Goal: Find specific page/section: Find specific page/section

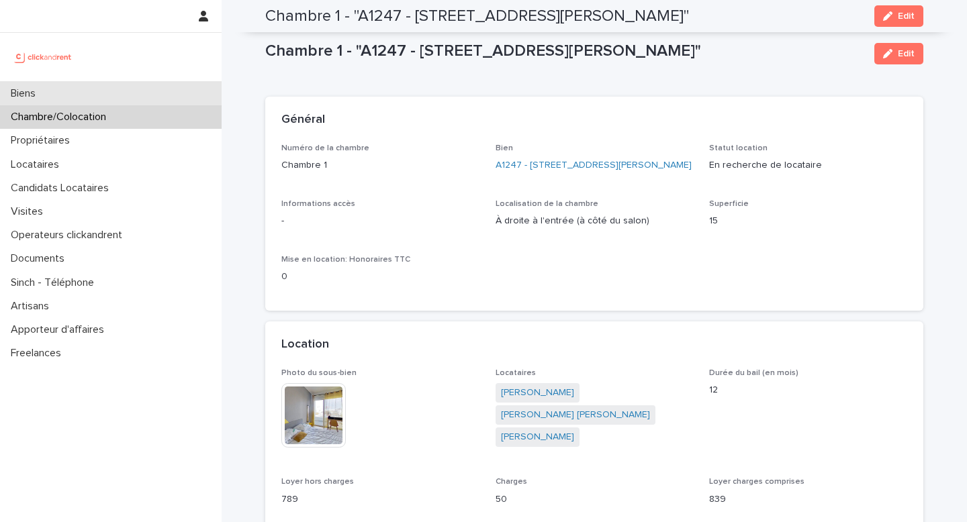
scroll to position [757, 0]
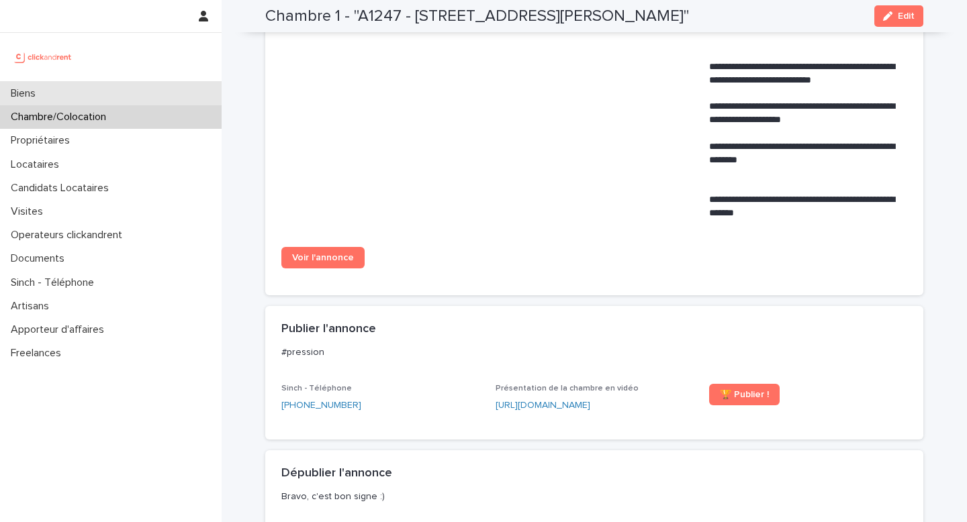
click at [174, 95] on div "Biens" at bounding box center [111, 93] width 222 height 23
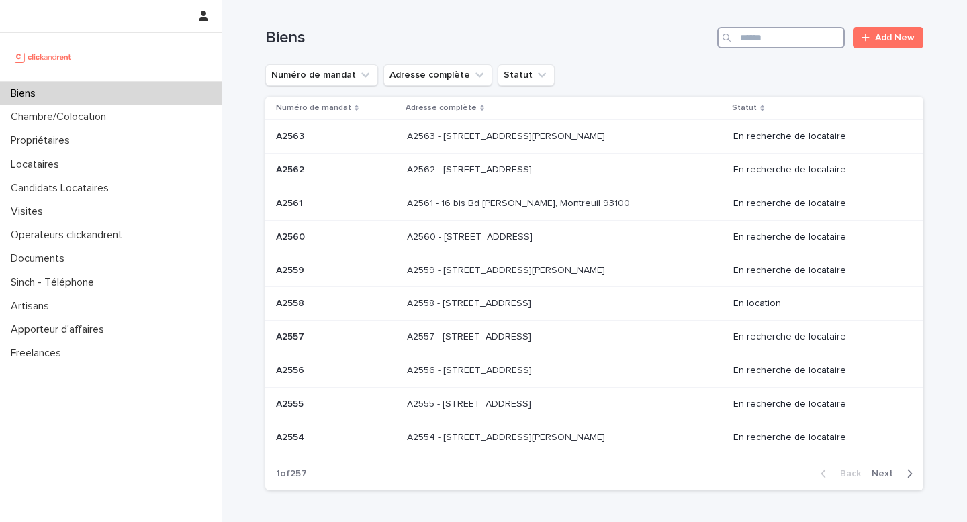
click at [739, 34] on input "Search" at bounding box center [781, 37] width 128 height 21
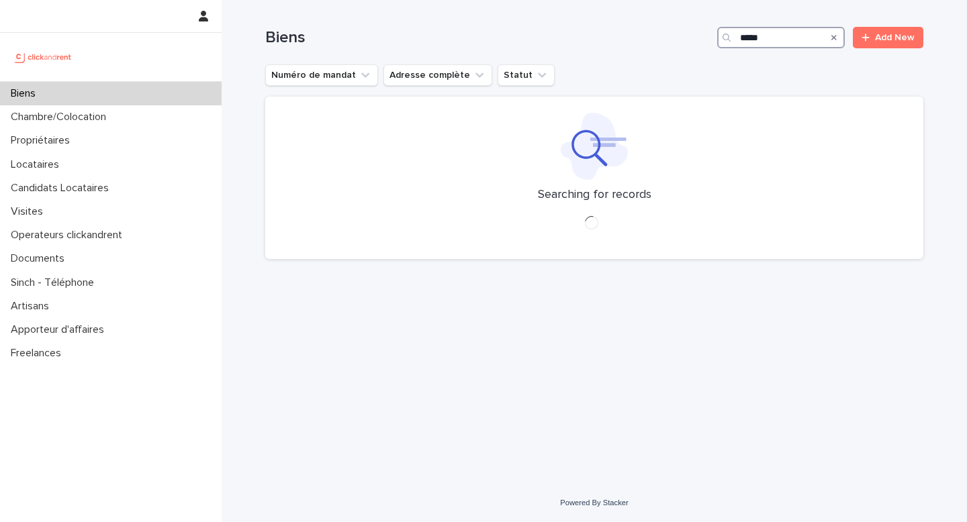
type input "*****"
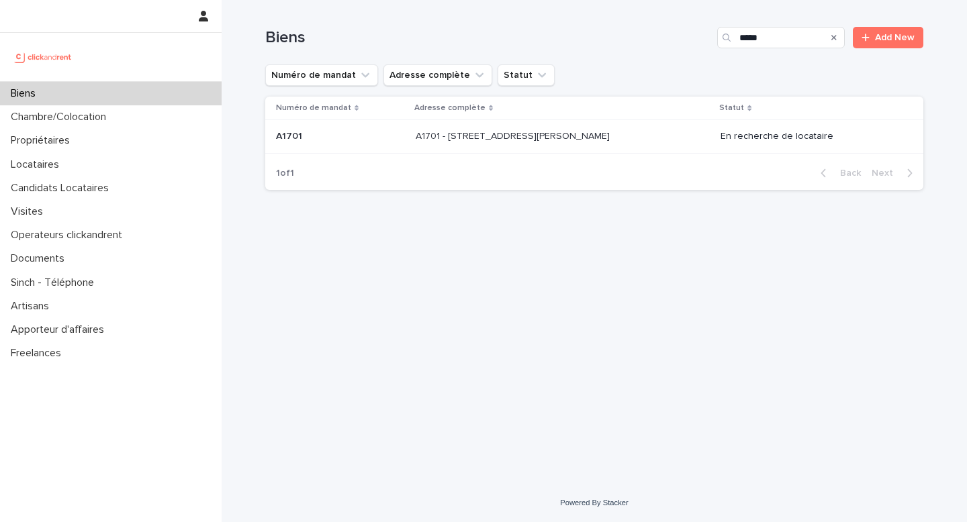
click at [638, 136] on div "A1701 - [STREET_ADDRESS][PERSON_NAME] 91100 A1701 - [STREET_ADDRESS][PERSON_NAM…" at bounding box center [563, 137] width 294 height 22
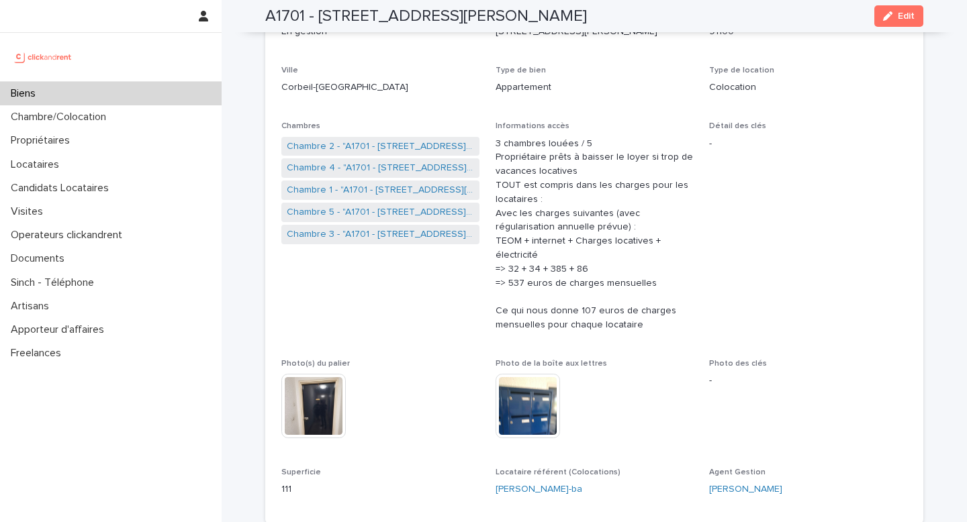
scroll to position [184, 0]
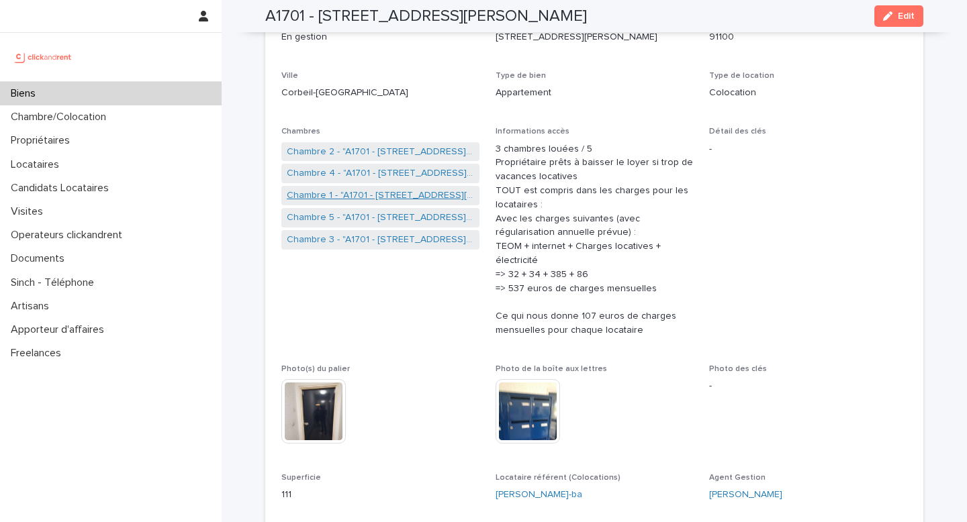
click at [365, 192] on link "Chambre 1 - "A1701 - [STREET_ADDRESS][PERSON_NAME] 91100"" at bounding box center [380, 196] width 187 height 14
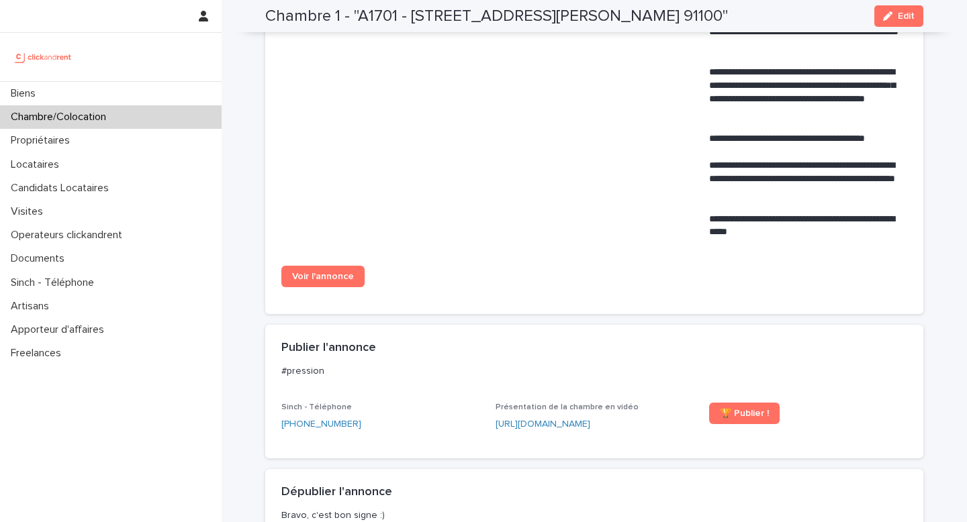
scroll to position [924, 0]
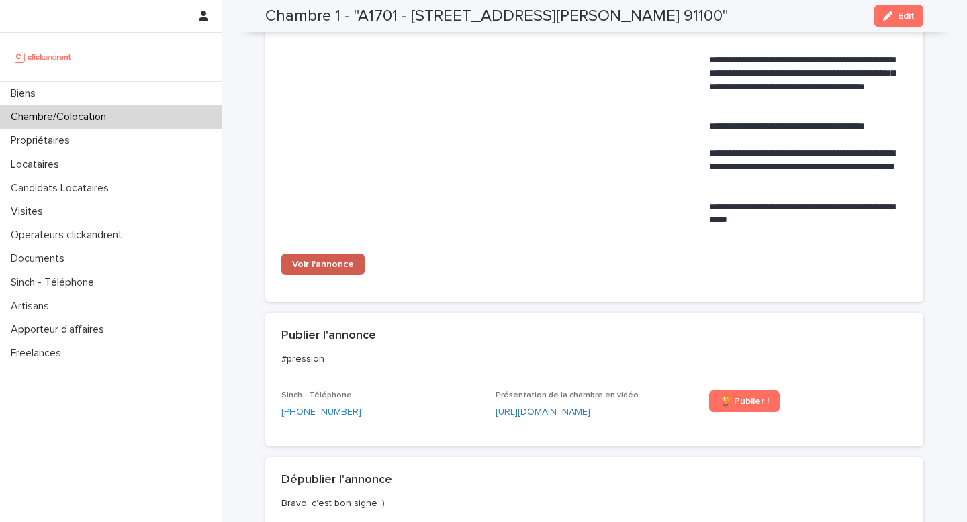
click at [336, 275] on link "Voir l'annonce" at bounding box center [322, 264] width 83 height 21
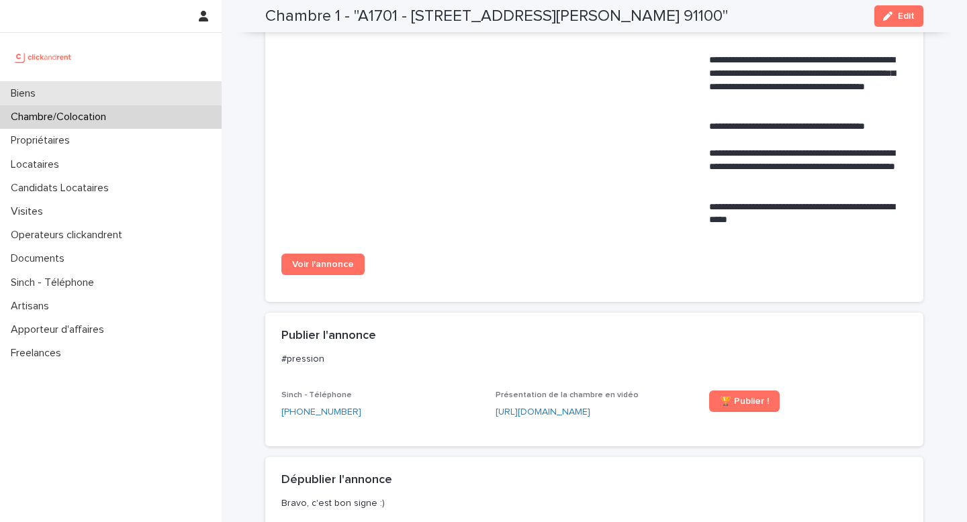
click at [156, 89] on div "Biens" at bounding box center [111, 93] width 222 height 23
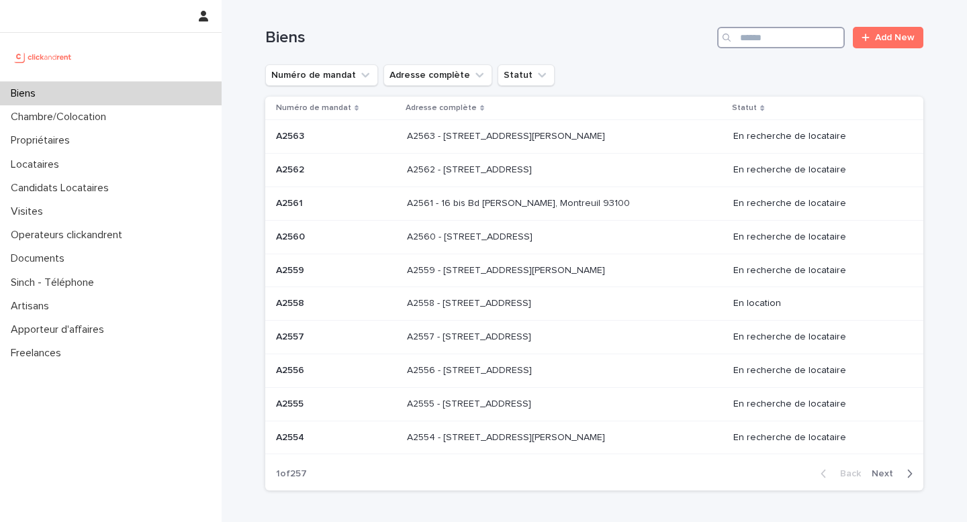
click at [769, 35] on input "Search" at bounding box center [781, 37] width 128 height 21
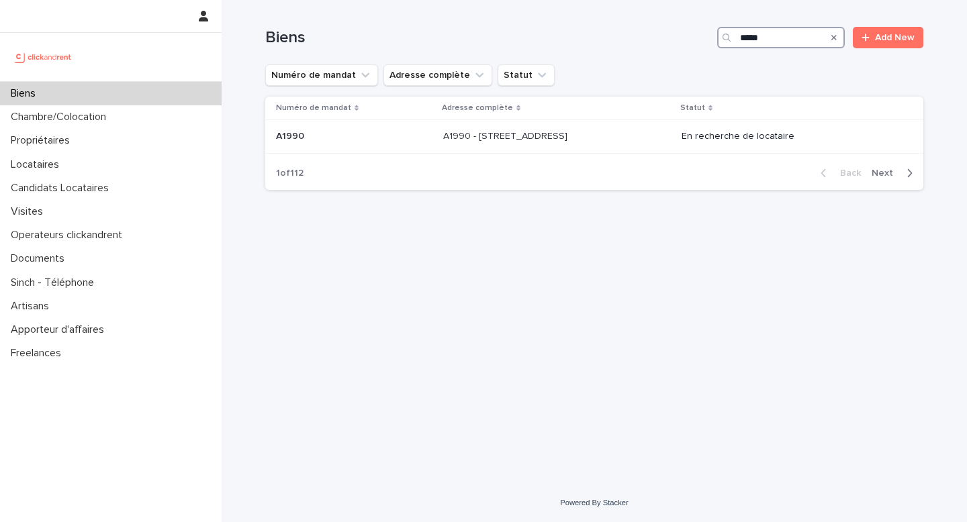
type input "*****"
click at [522, 142] on p "A1990 - [STREET_ADDRESS]" at bounding box center [506, 135] width 127 height 14
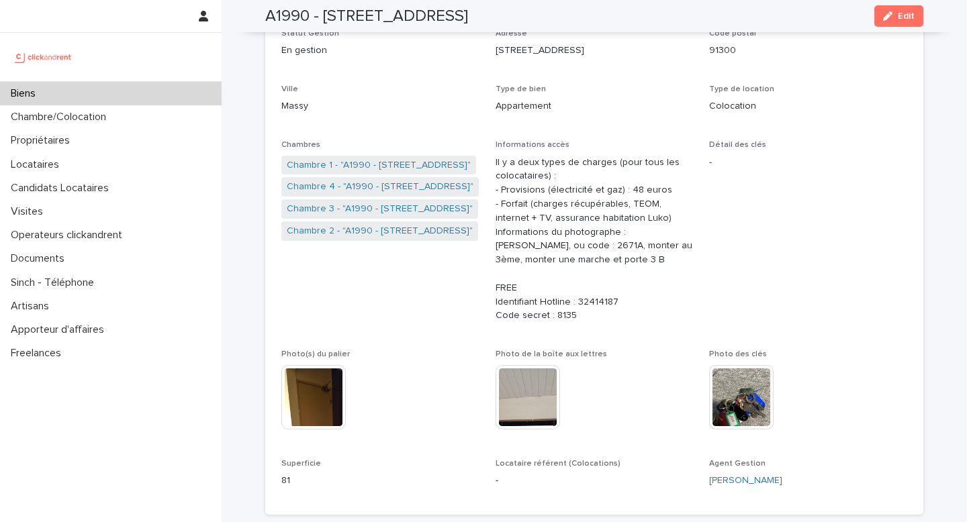
scroll to position [171, 0]
click at [375, 204] on link "Chambre 3 - "A1990 - [STREET_ADDRESS]"" at bounding box center [380, 208] width 186 height 14
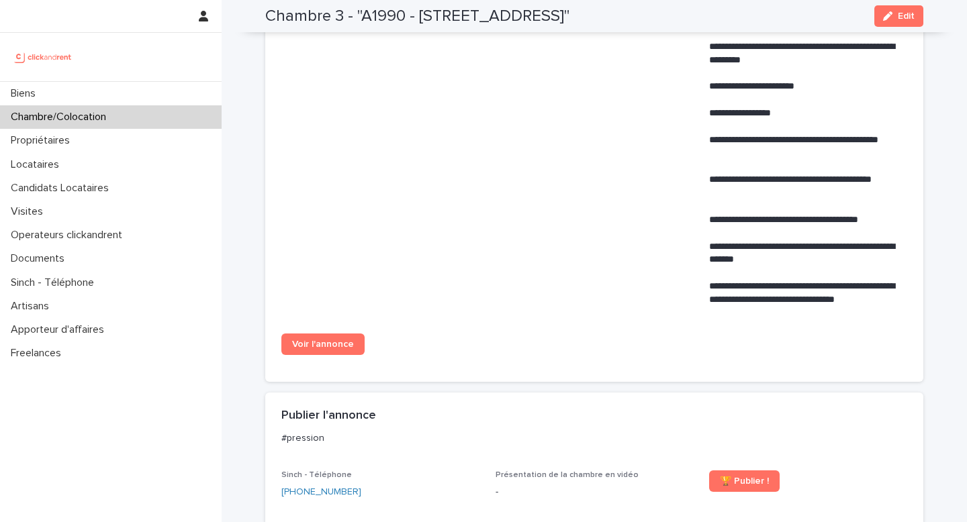
scroll to position [984, 0]
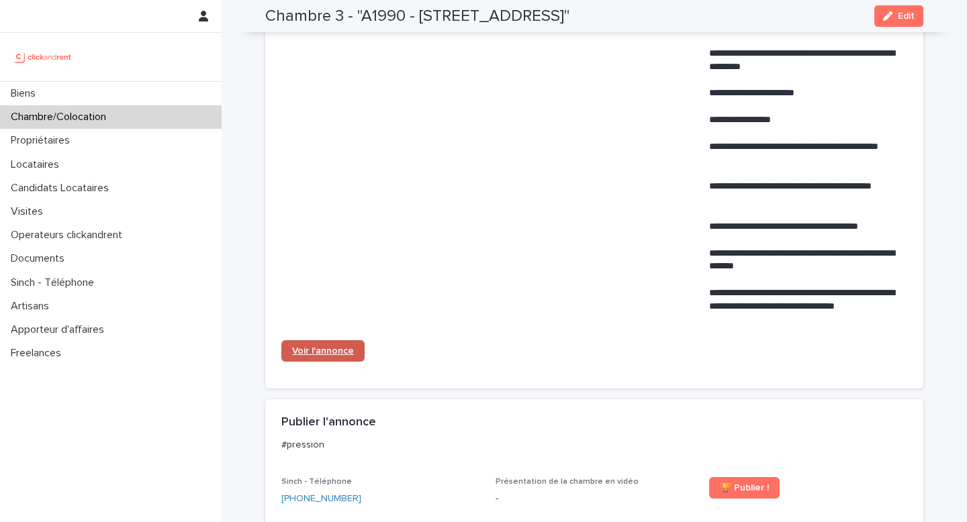
click at [324, 350] on span "Voir l'annonce" at bounding box center [323, 350] width 62 height 9
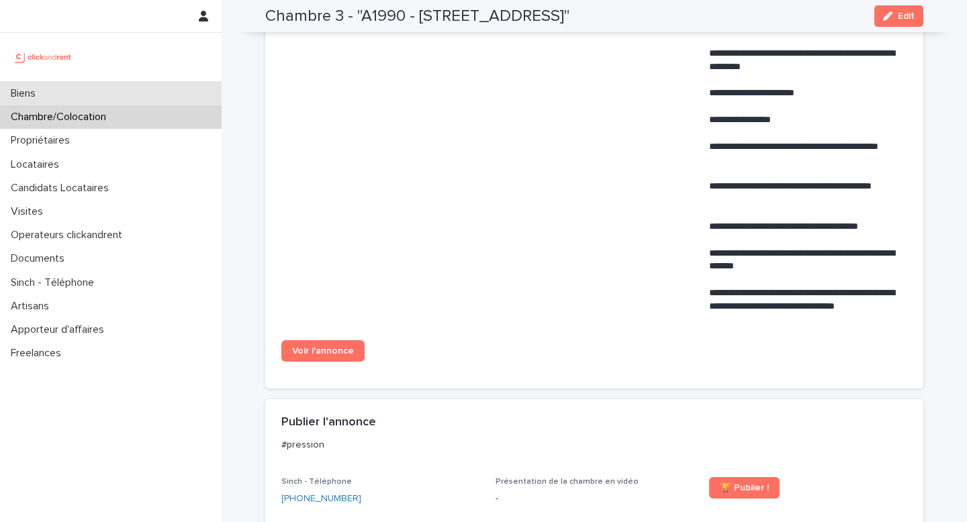
click at [154, 90] on div "Biens" at bounding box center [111, 93] width 222 height 23
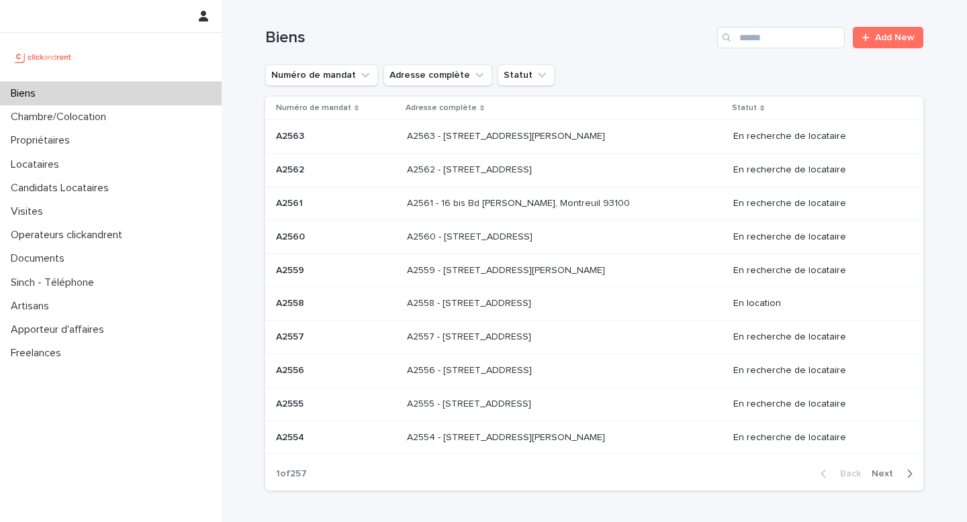
click at [732, 26] on div "Biens Add New" at bounding box center [594, 32] width 658 height 64
click at [746, 37] on input "Search" at bounding box center [781, 37] width 128 height 21
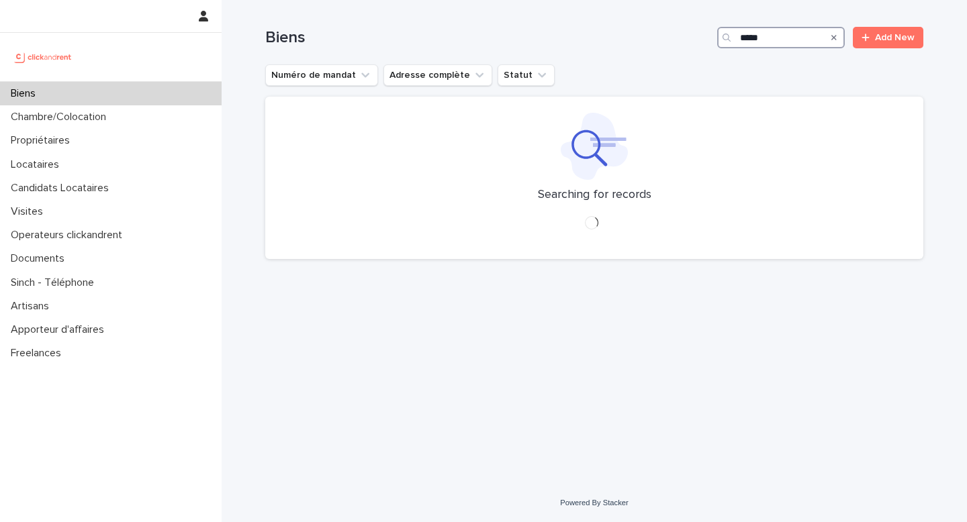
type input "*****"
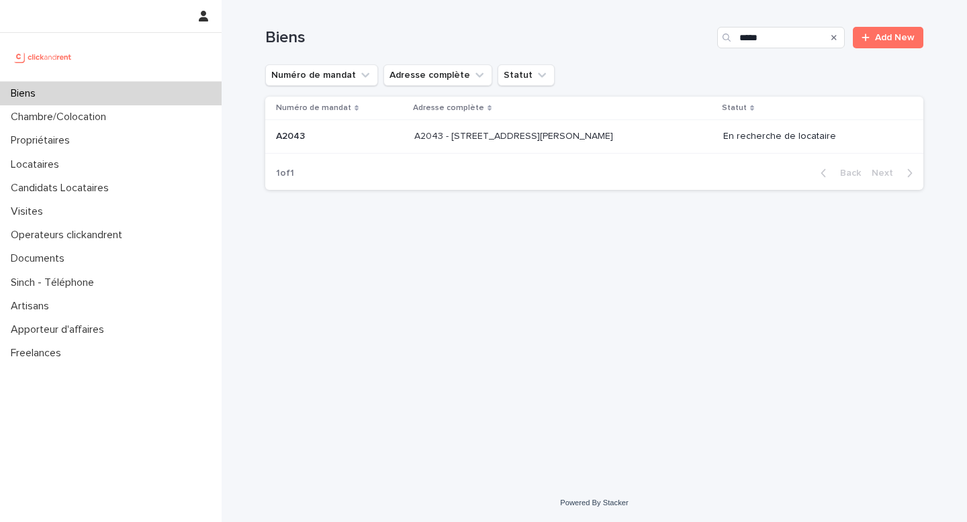
click at [527, 138] on p "A2043 - [STREET_ADDRESS][PERSON_NAME]" at bounding box center [514, 135] width 201 height 14
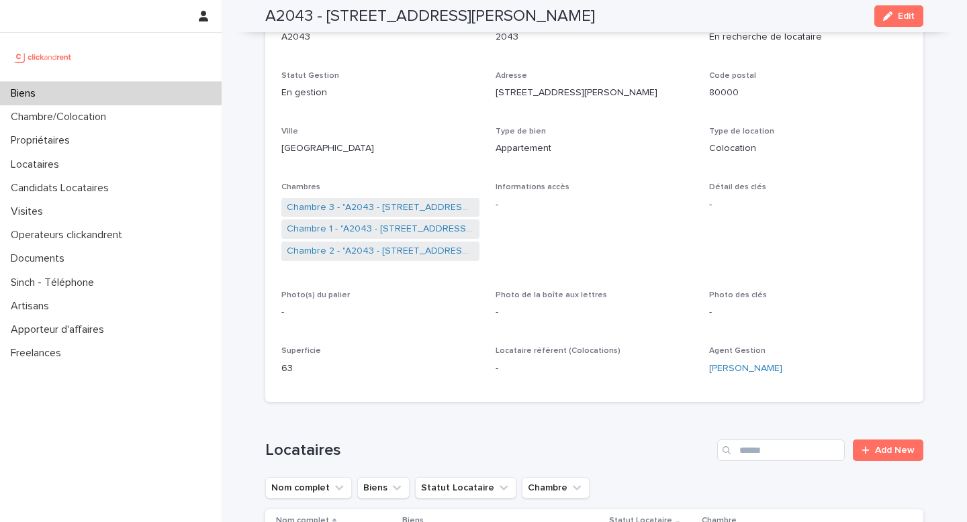
scroll to position [145, 0]
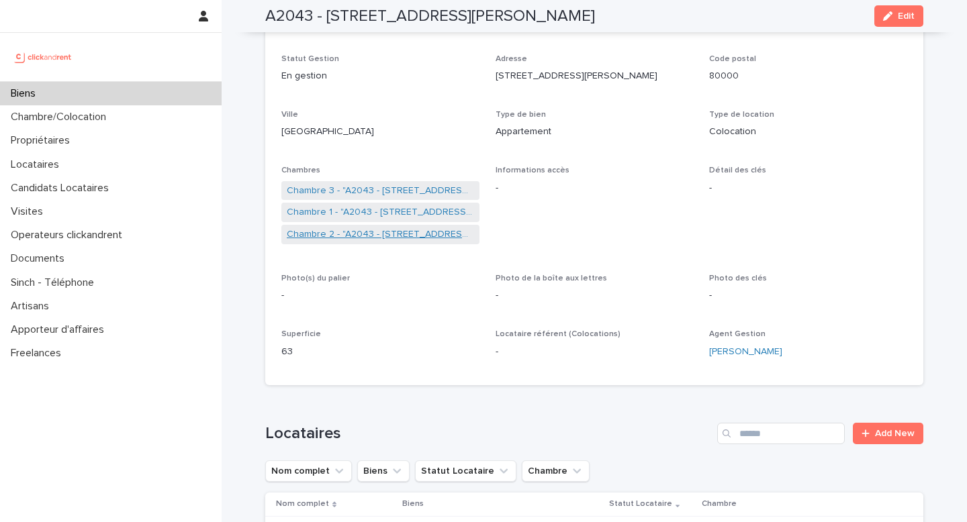
click at [403, 234] on link "Chambre 2 - "A2043 - [STREET_ADDRESS][PERSON_NAME]"" at bounding box center [380, 235] width 187 height 14
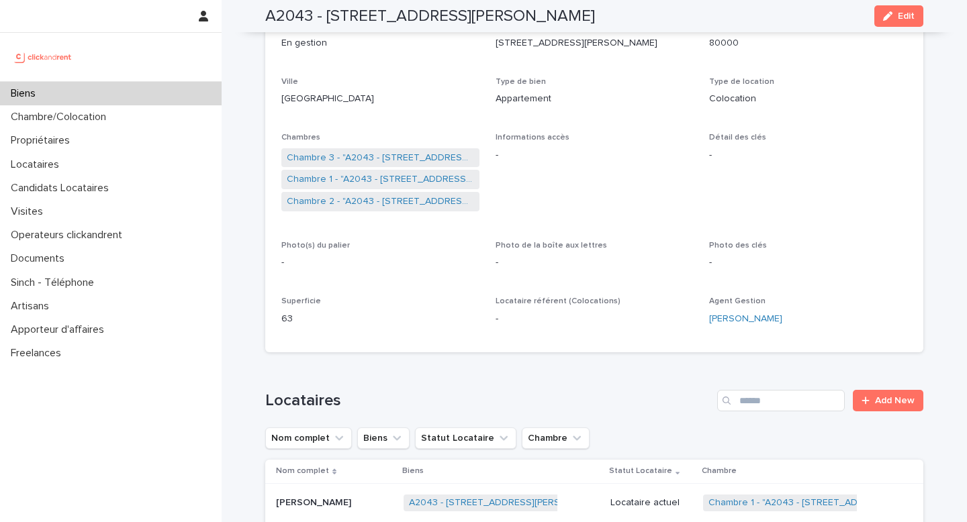
scroll to position [167, 0]
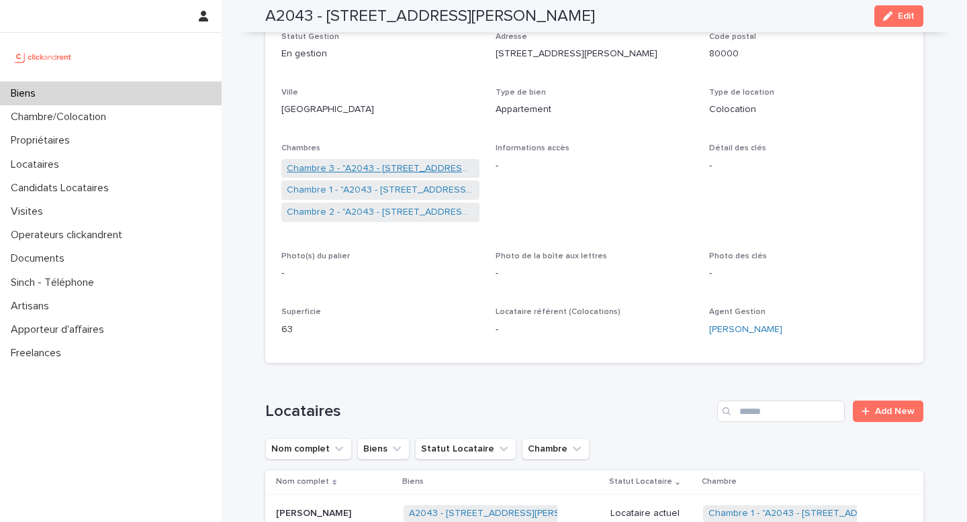
click at [408, 165] on link "Chambre 3 - "A2043 - [STREET_ADDRESS][PERSON_NAME]"" at bounding box center [380, 169] width 187 height 14
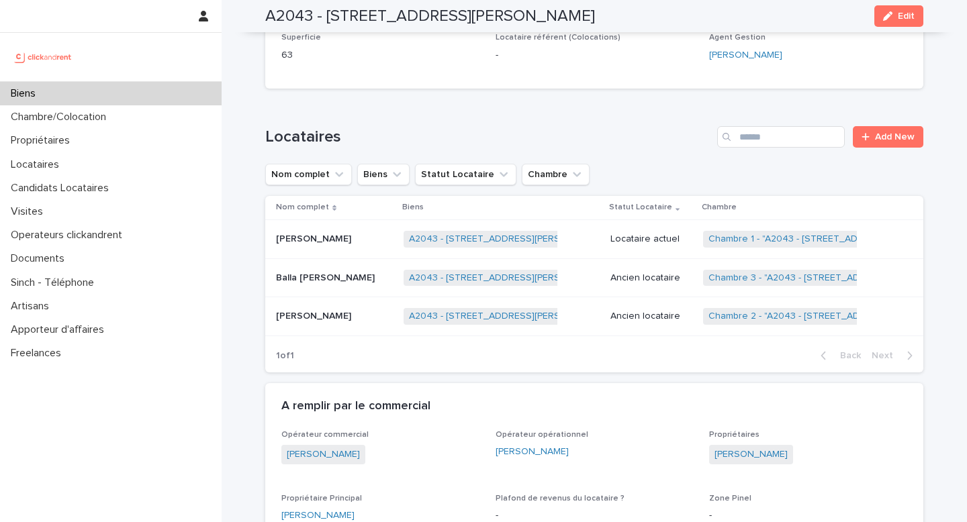
scroll to position [452, 0]
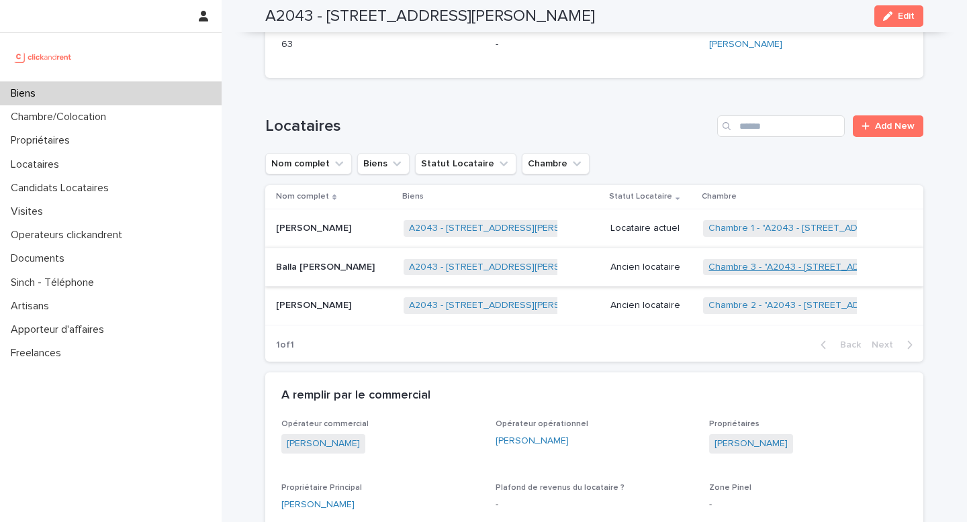
click at [757, 269] on link "Chambre 3 - "A2043 - [STREET_ADDRESS][PERSON_NAME]"" at bounding box center [838, 267] width 260 height 11
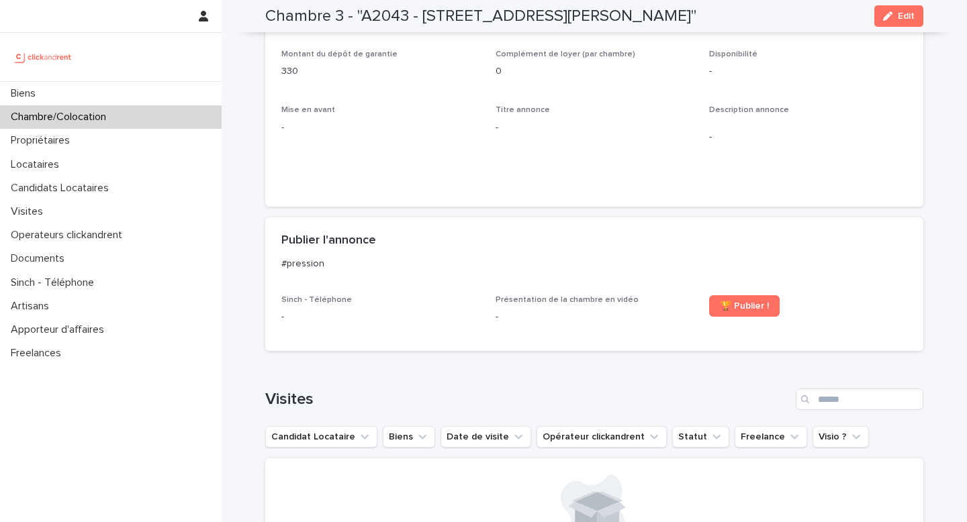
scroll to position [149, 0]
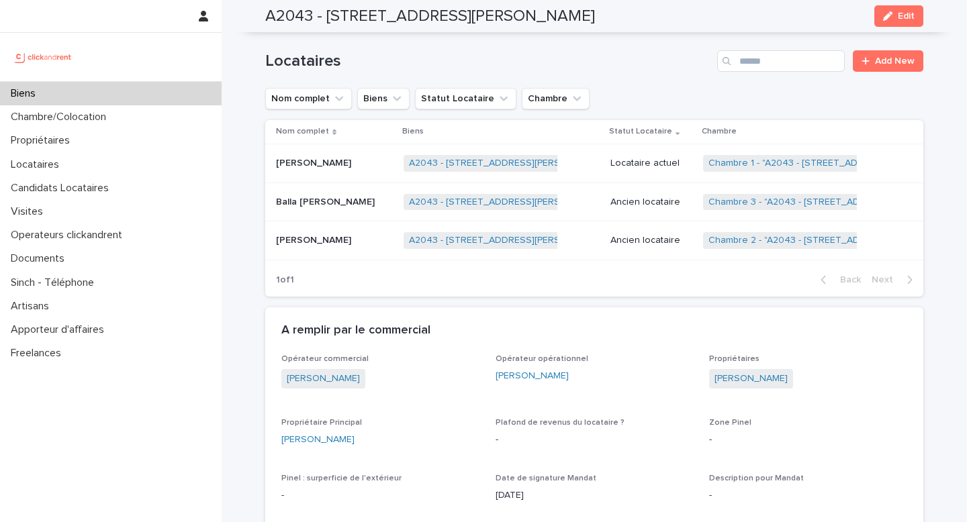
scroll to position [546, 0]
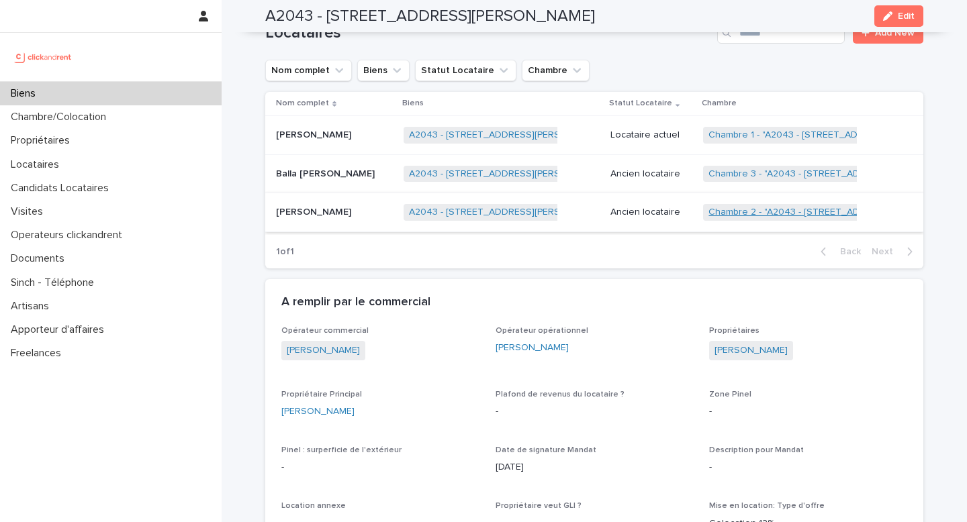
click at [726, 212] on link "Chambre 2 - "A2043 - [STREET_ADDRESS][PERSON_NAME]"" at bounding box center [838, 212] width 260 height 11
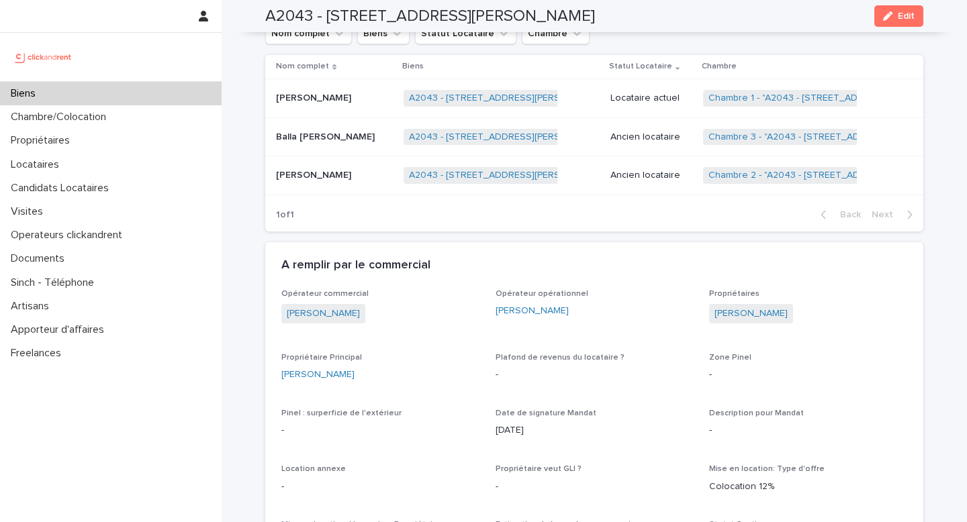
scroll to position [581, 0]
click at [755, 93] on span "Chambre 1 - "A2043 - [STREET_ADDRESS][PERSON_NAME]"" at bounding box center [837, 100] width 269 height 17
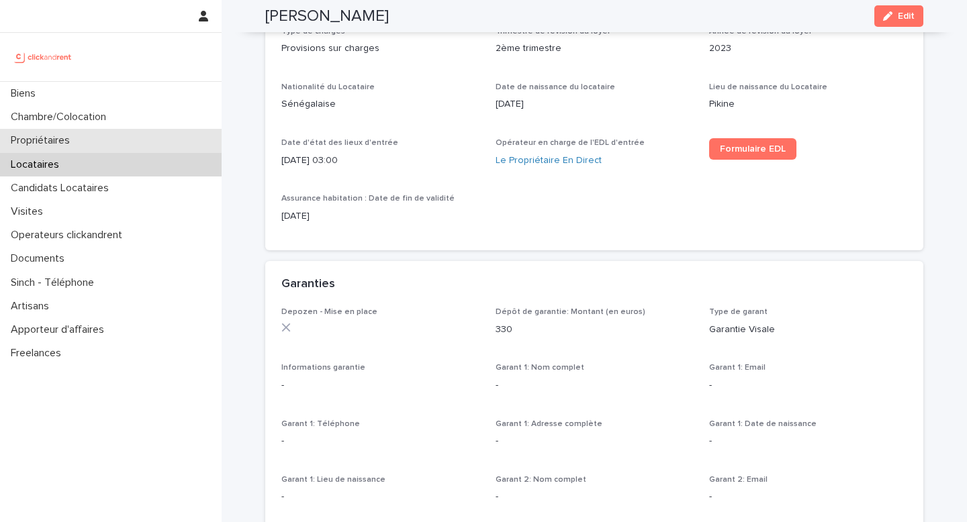
scroll to position [544, 0]
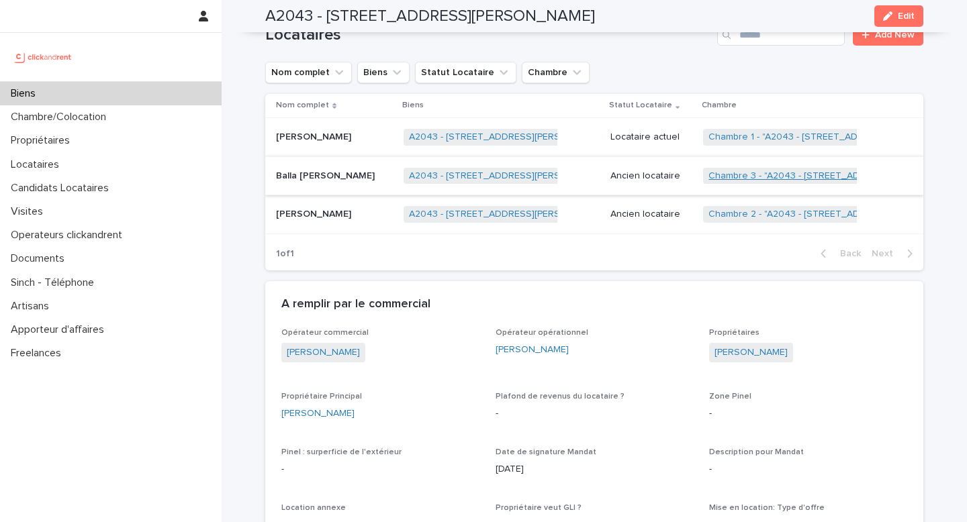
click at [734, 175] on link "Chambre 3 - "A2043 - [STREET_ADDRESS][PERSON_NAME]"" at bounding box center [838, 176] width 260 height 11
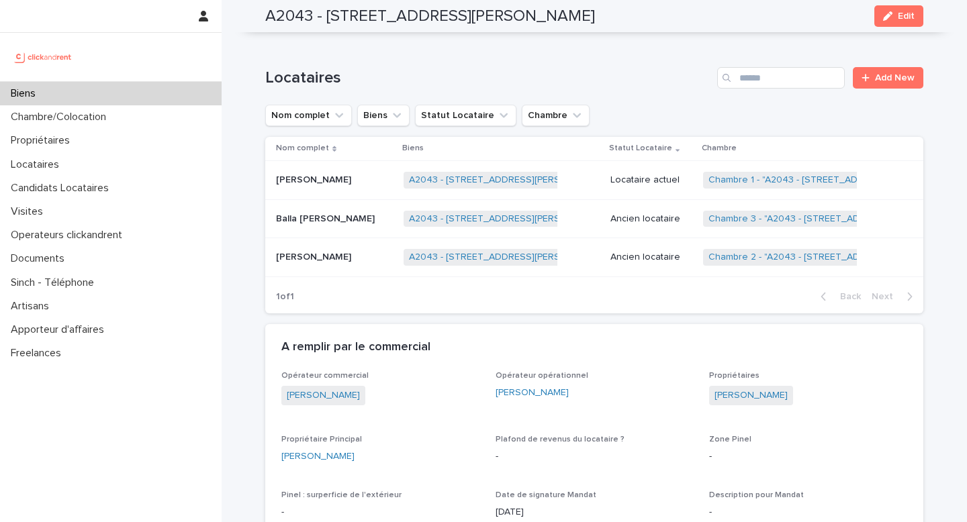
scroll to position [499, 0]
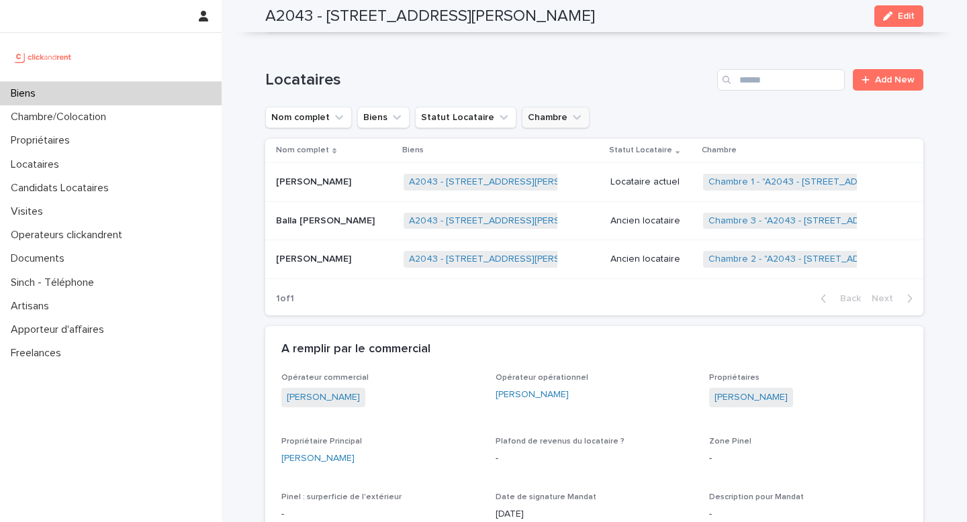
click at [540, 119] on button "Chambre" at bounding box center [556, 117] width 68 height 21
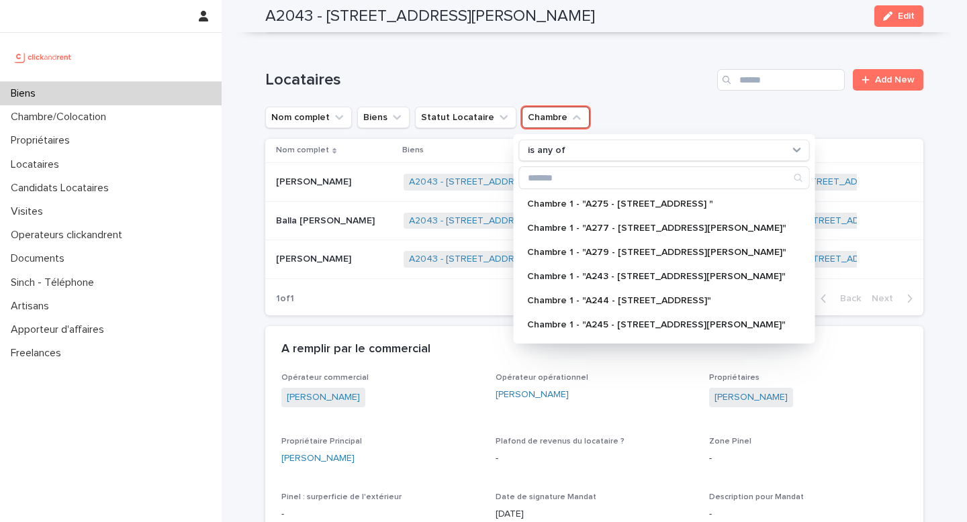
click at [540, 119] on button "Chambre" at bounding box center [556, 117] width 68 height 21
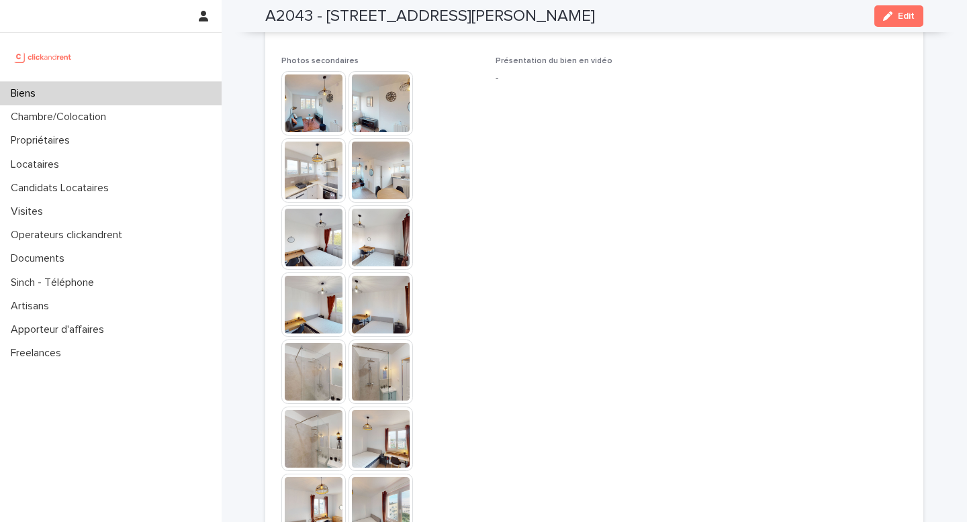
scroll to position [2936, 0]
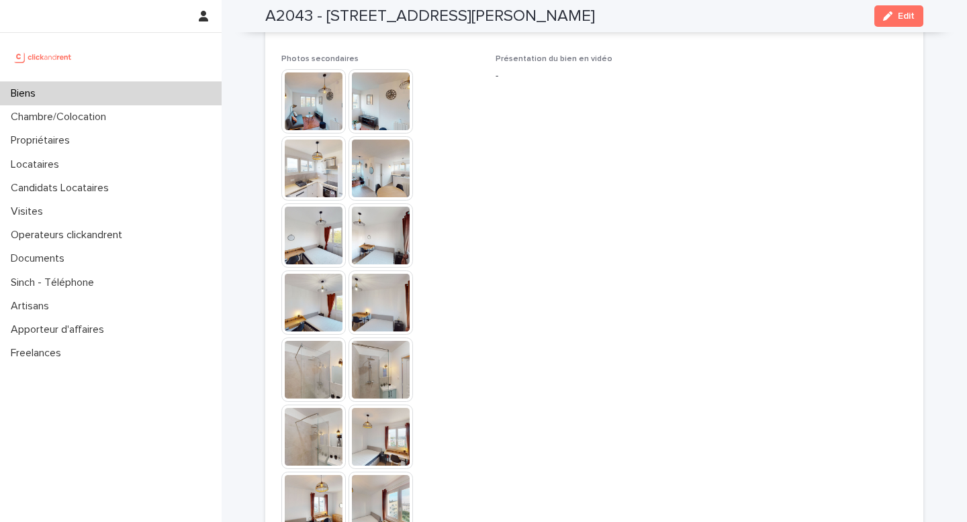
click at [320, 93] on img at bounding box center [313, 101] width 64 height 64
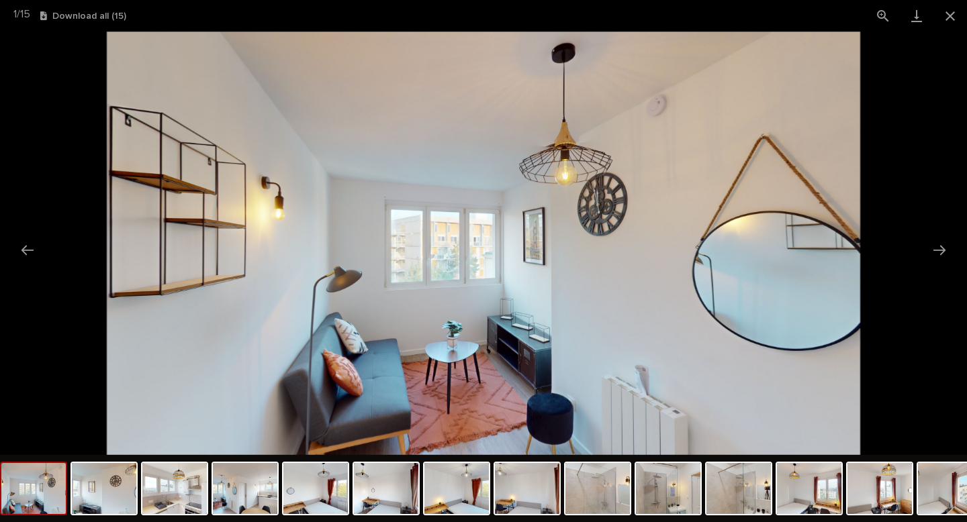
click at [21, 512] on img at bounding box center [33, 488] width 64 height 51
click at [97, 491] on img at bounding box center [104, 488] width 64 height 51
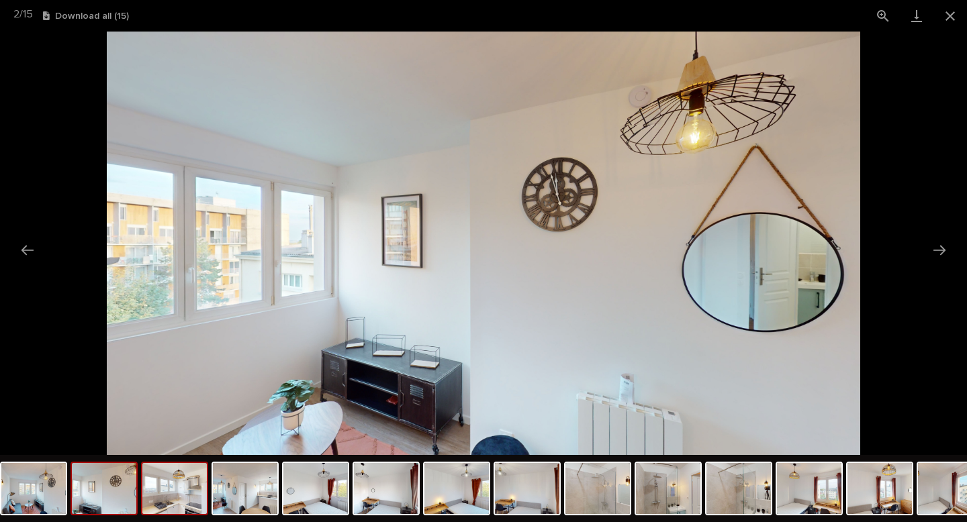
click at [156, 497] on img at bounding box center [174, 488] width 64 height 51
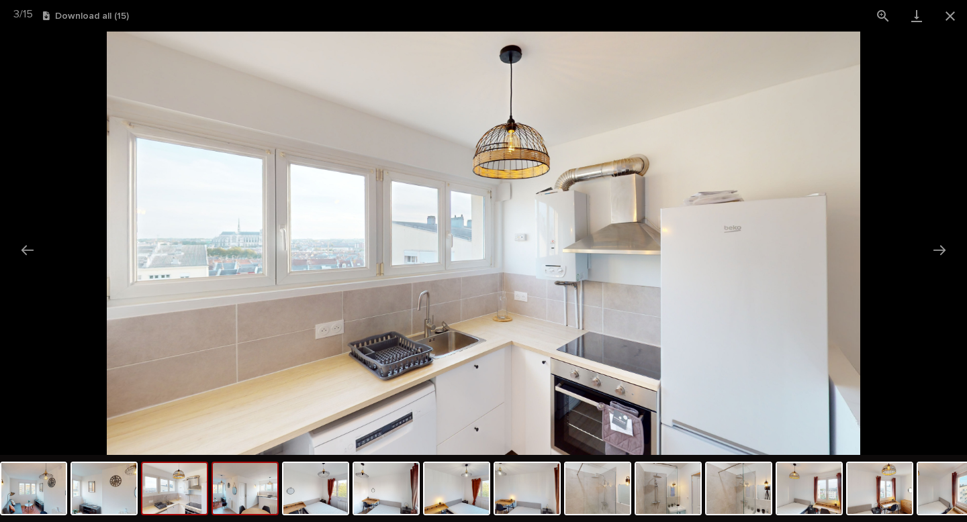
click at [262, 499] on img at bounding box center [245, 488] width 64 height 51
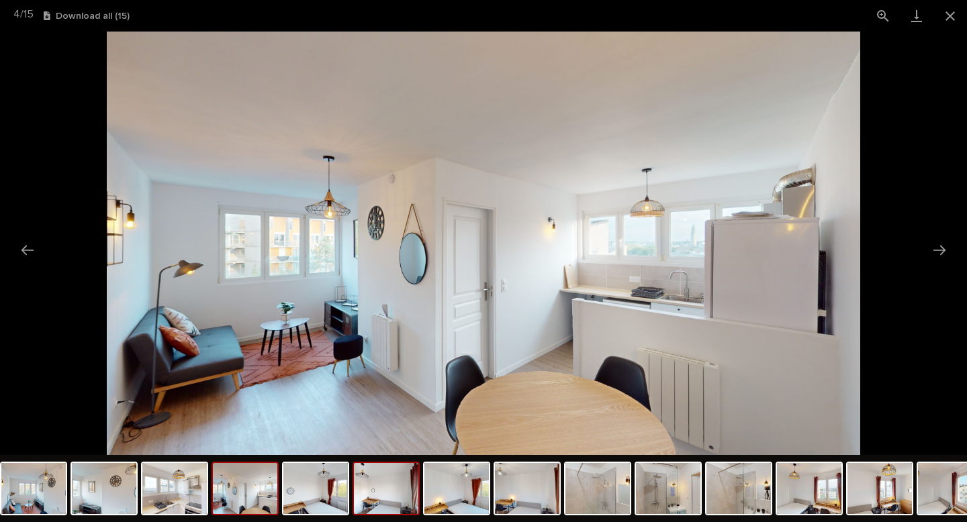
click at [406, 477] on img at bounding box center [386, 488] width 64 height 51
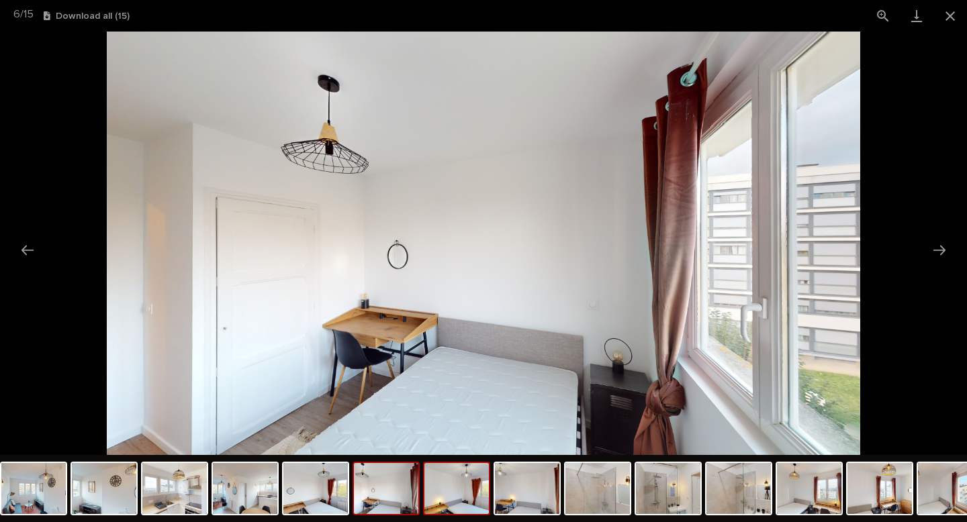
click at [467, 487] on img at bounding box center [456, 488] width 64 height 51
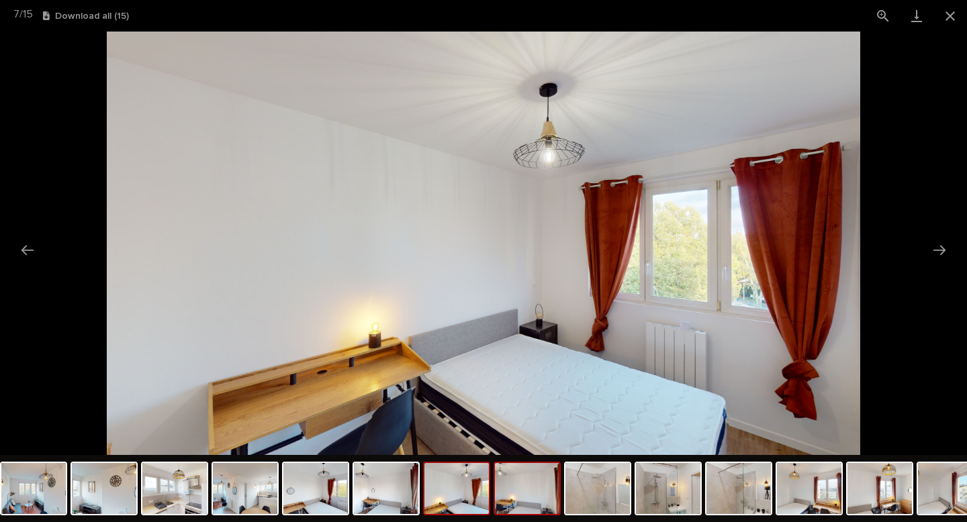
click at [526, 489] on img at bounding box center [527, 488] width 64 height 51
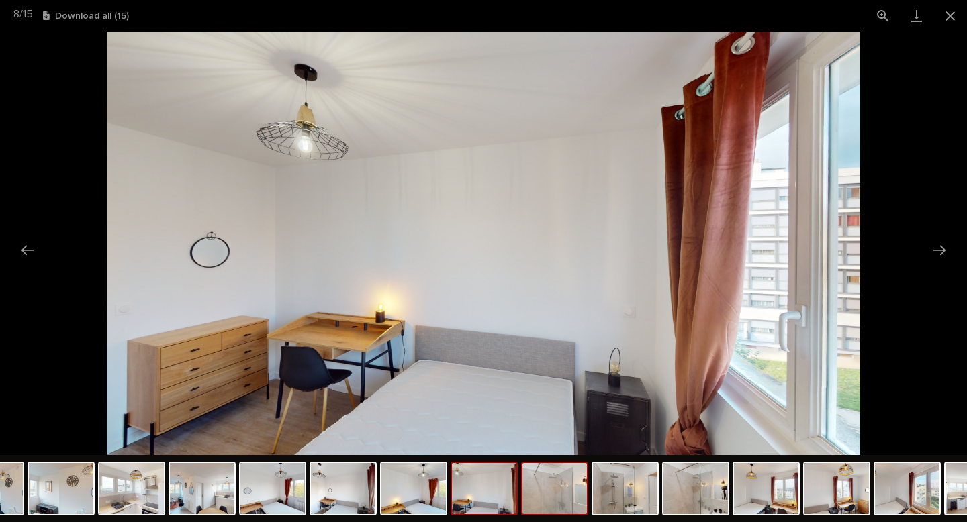
click at [573, 494] on img at bounding box center [554, 488] width 64 height 51
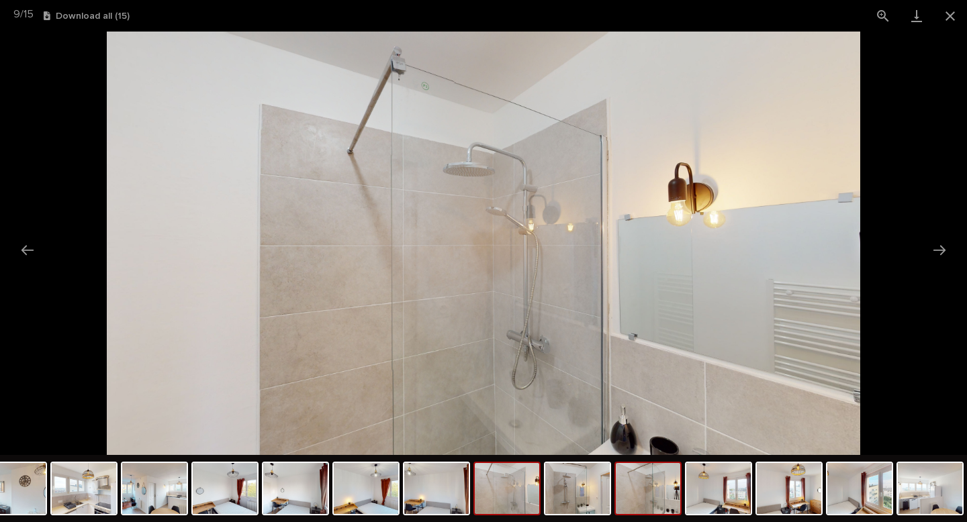
click at [620, 489] on img at bounding box center [648, 488] width 64 height 51
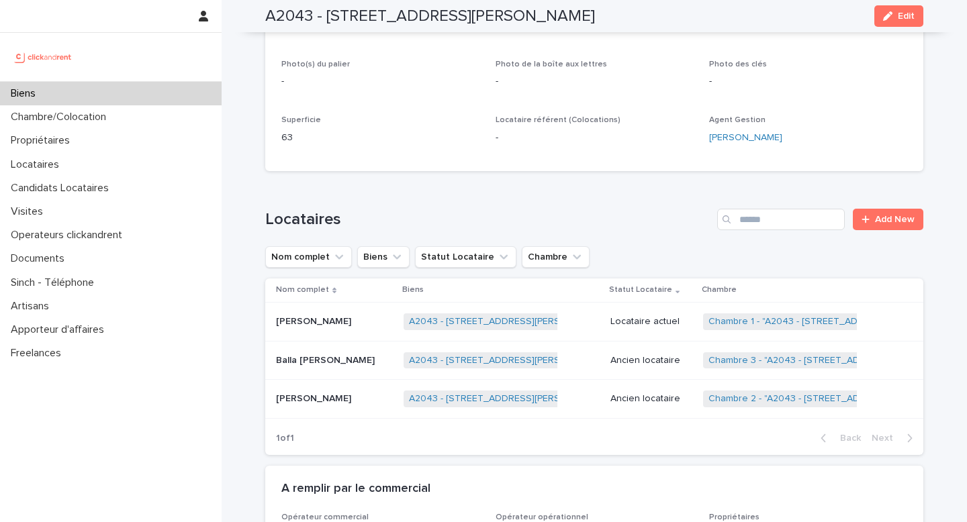
scroll to position [334, 0]
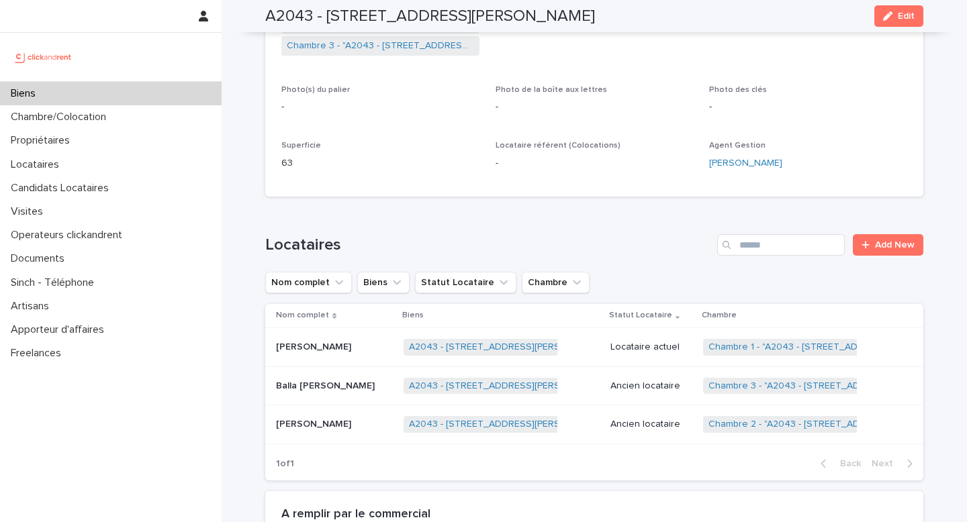
click at [142, 93] on div "Biens" at bounding box center [111, 93] width 222 height 23
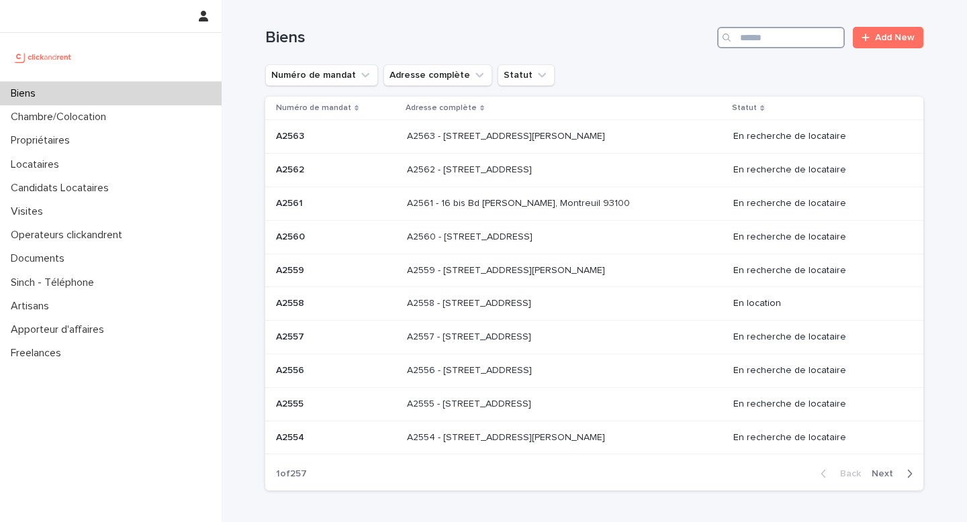
click at [799, 42] on input "Search" at bounding box center [781, 37] width 128 height 21
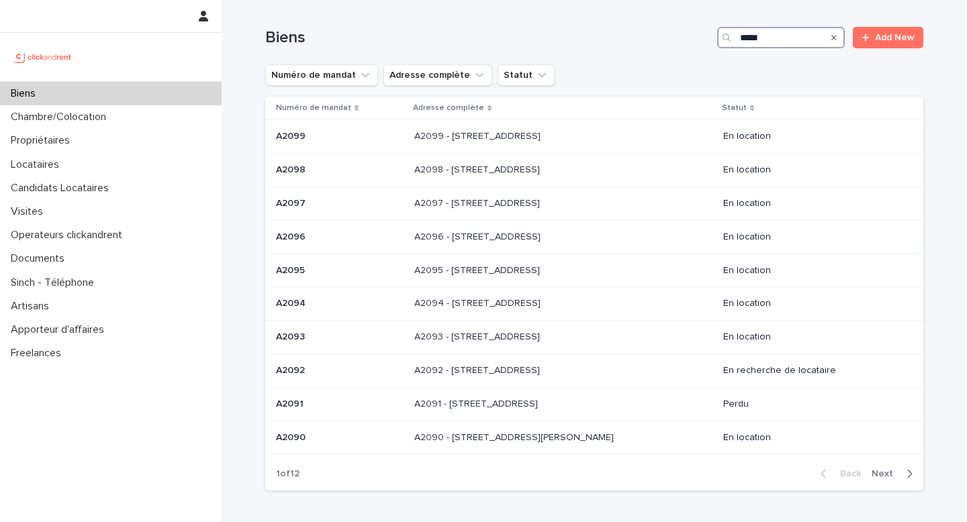
type input "*****"
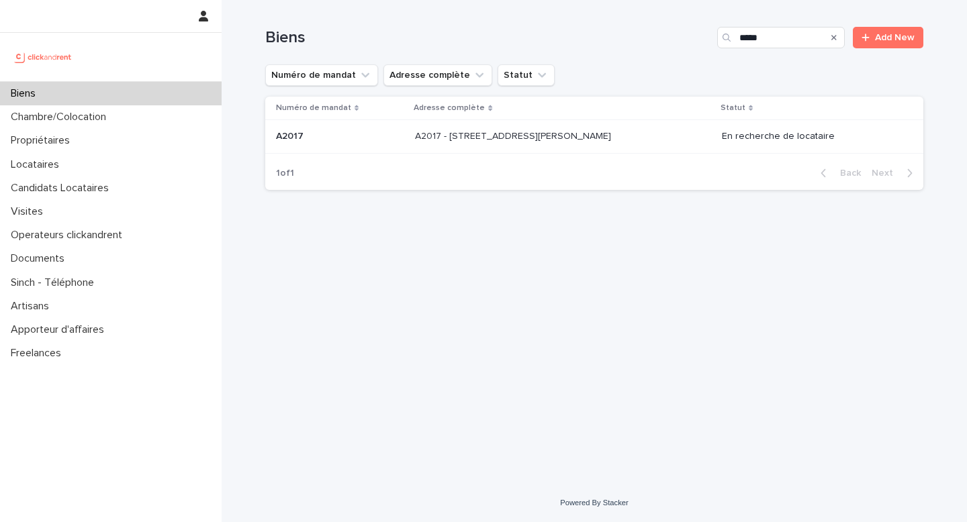
click at [612, 140] on p "A2017 - [STREET_ADDRESS][PERSON_NAME]" at bounding box center [514, 135] width 199 height 14
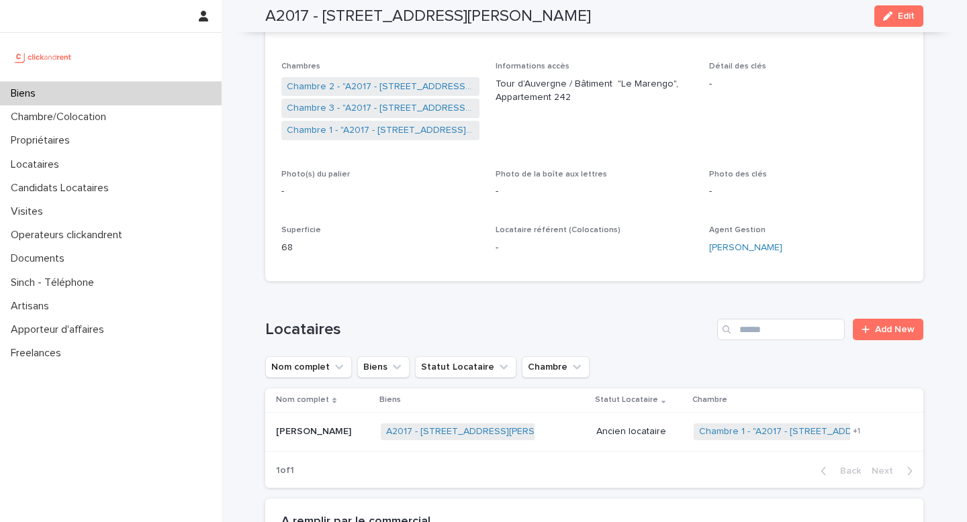
scroll to position [254, 0]
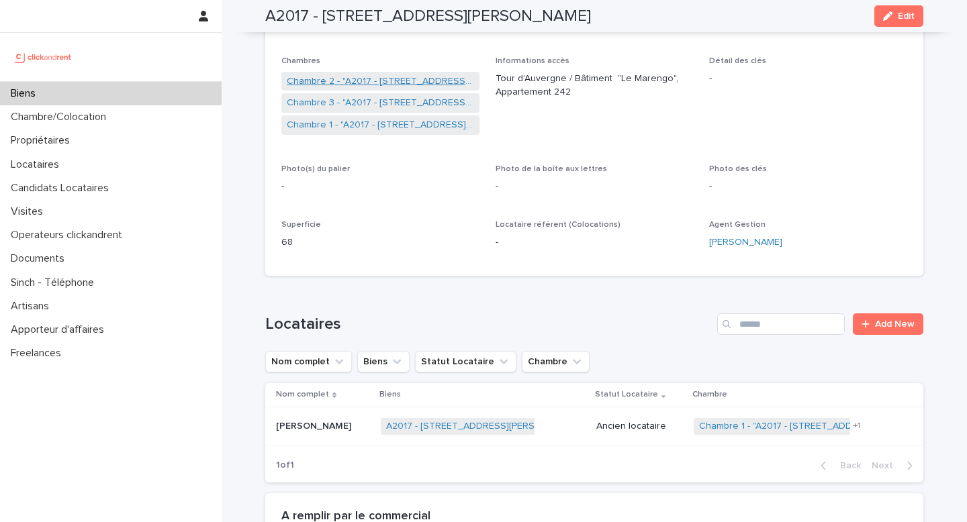
click at [404, 80] on link "Chambre 2 - "A2017 - [STREET_ADDRESS][PERSON_NAME]"" at bounding box center [380, 82] width 187 height 14
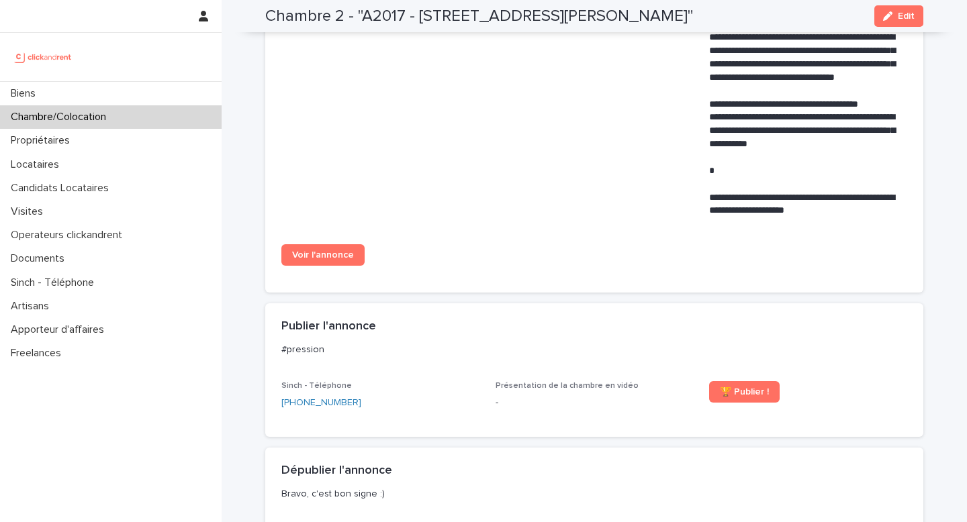
scroll to position [914, 0]
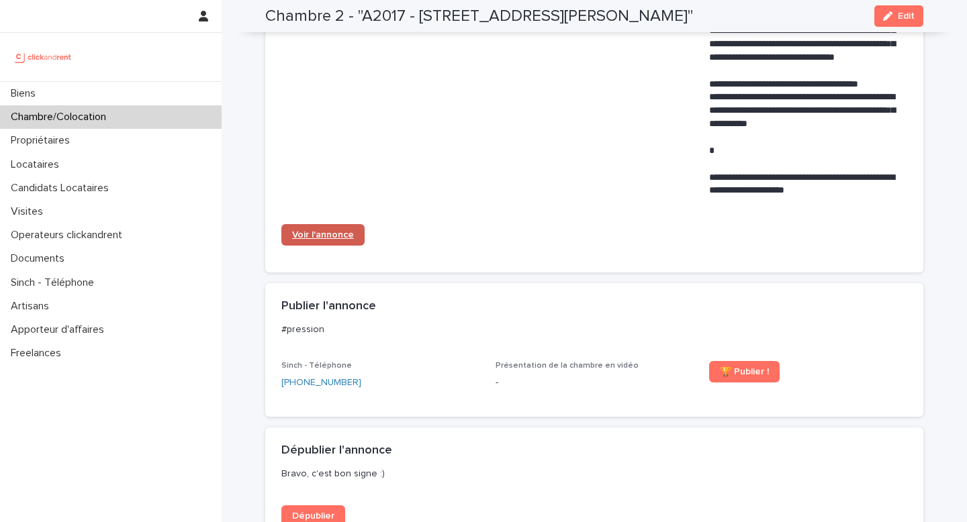
click at [333, 239] on span "Voir l'annonce" at bounding box center [323, 234] width 62 height 9
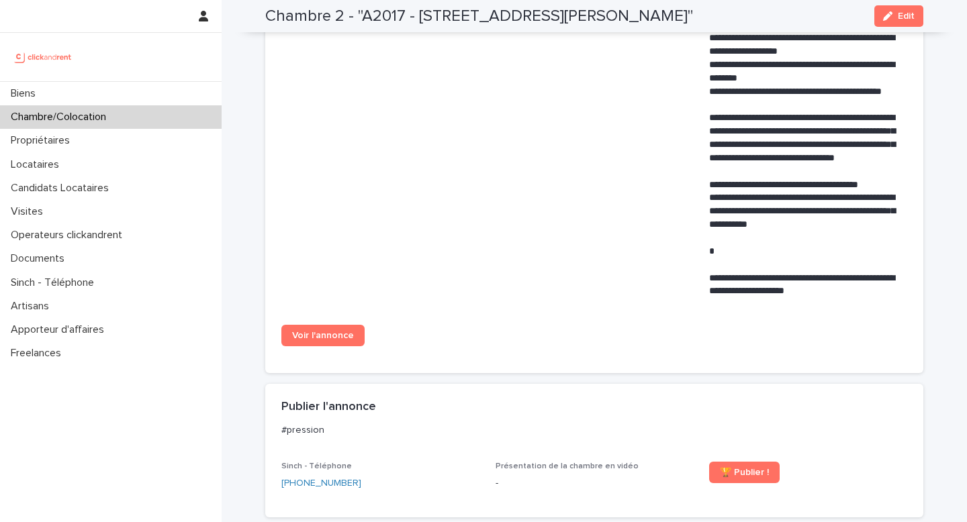
scroll to position [827, 0]
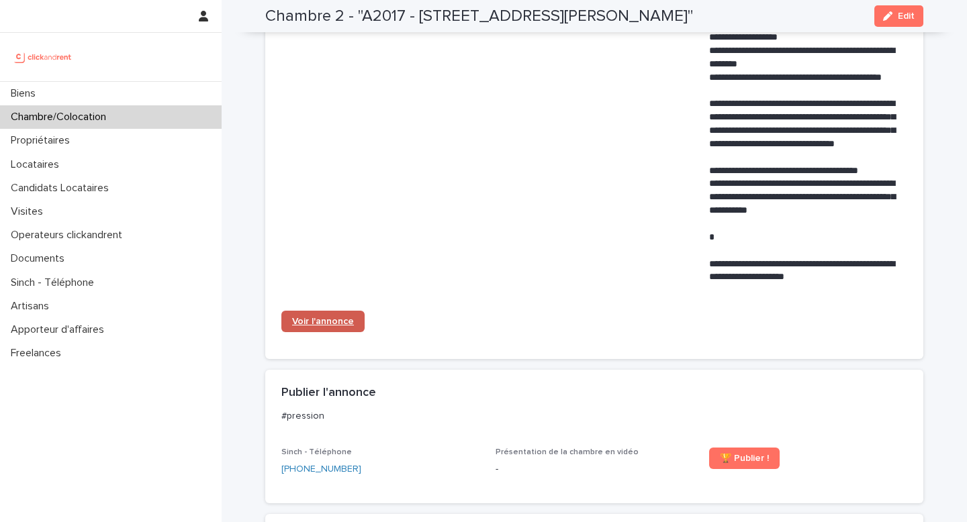
click at [318, 322] on span "Voir l'annonce" at bounding box center [323, 321] width 62 height 9
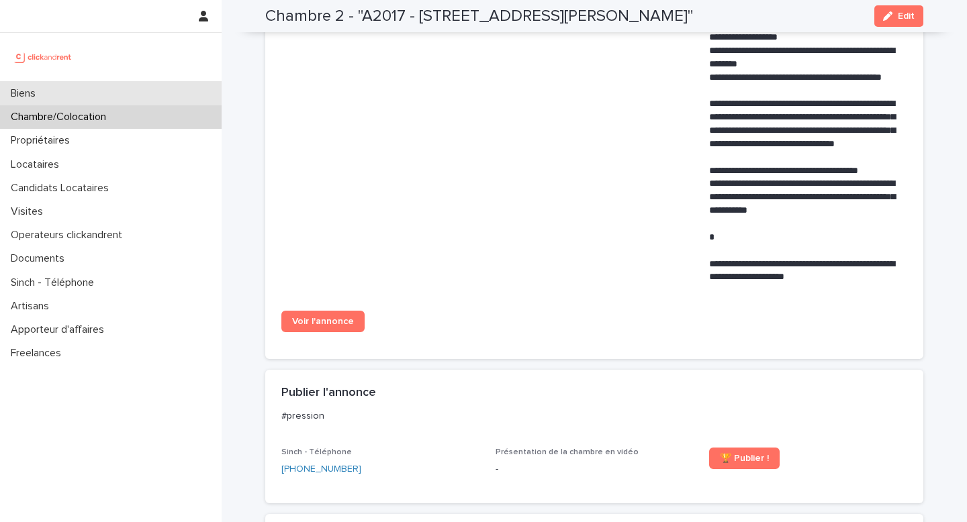
click at [138, 91] on div "Biens" at bounding box center [111, 93] width 222 height 23
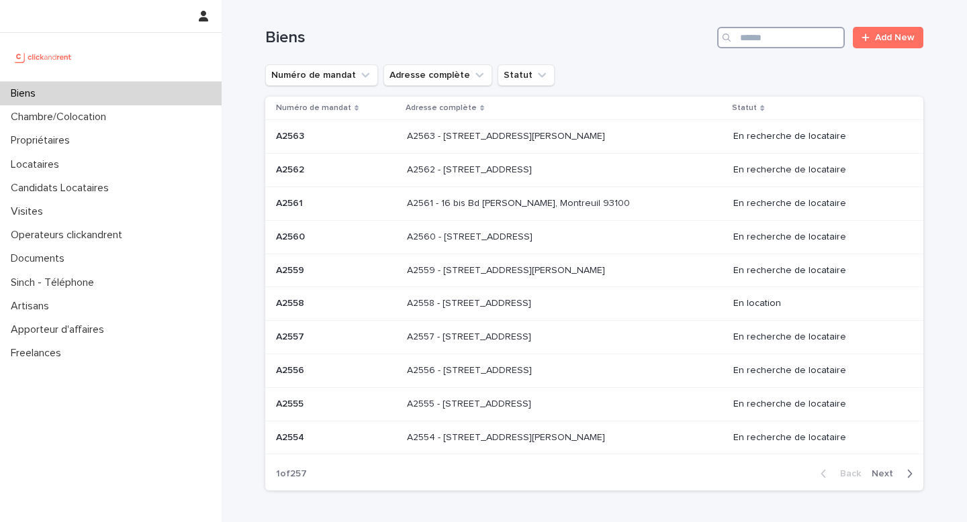
click at [741, 35] on input "Search" at bounding box center [781, 37] width 128 height 21
type input "*"
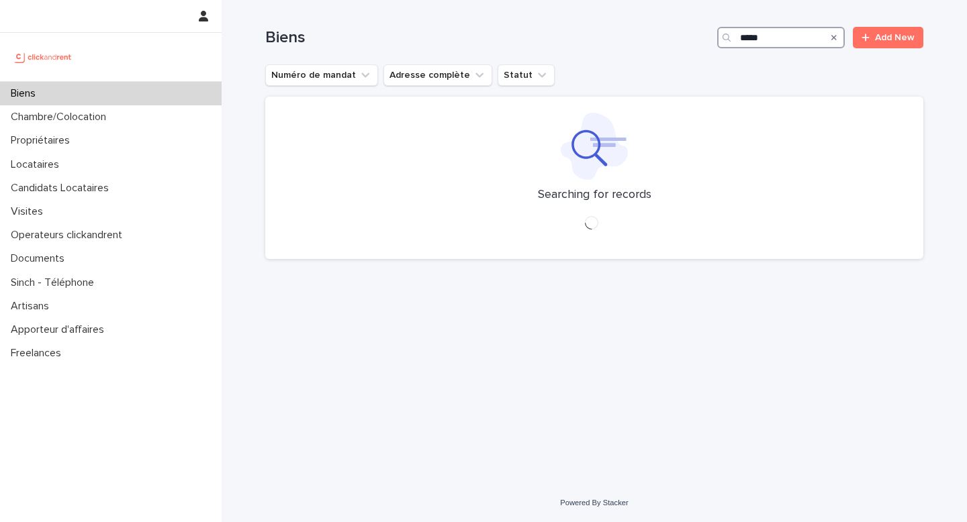
type input "*****"
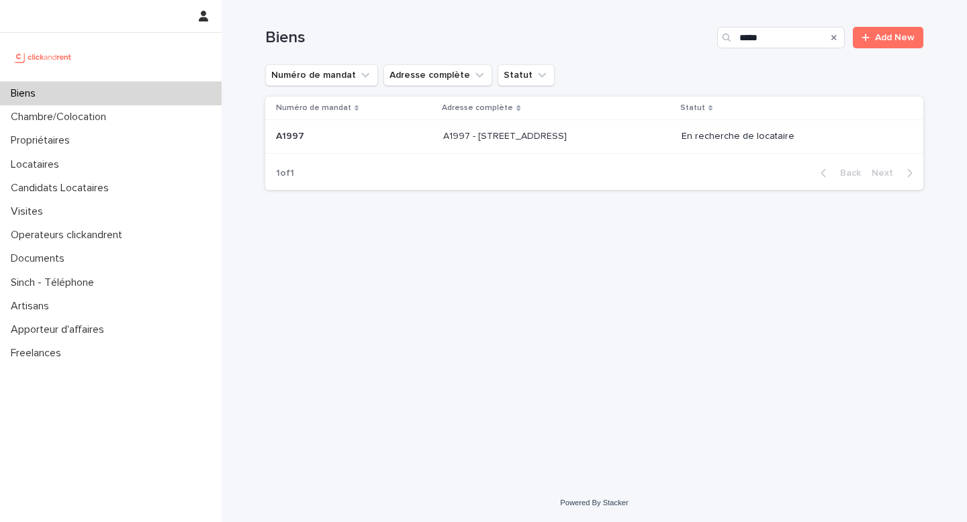
click at [569, 132] on p "A1997 - [STREET_ADDRESS]" at bounding box center [506, 135] width 126 height 14
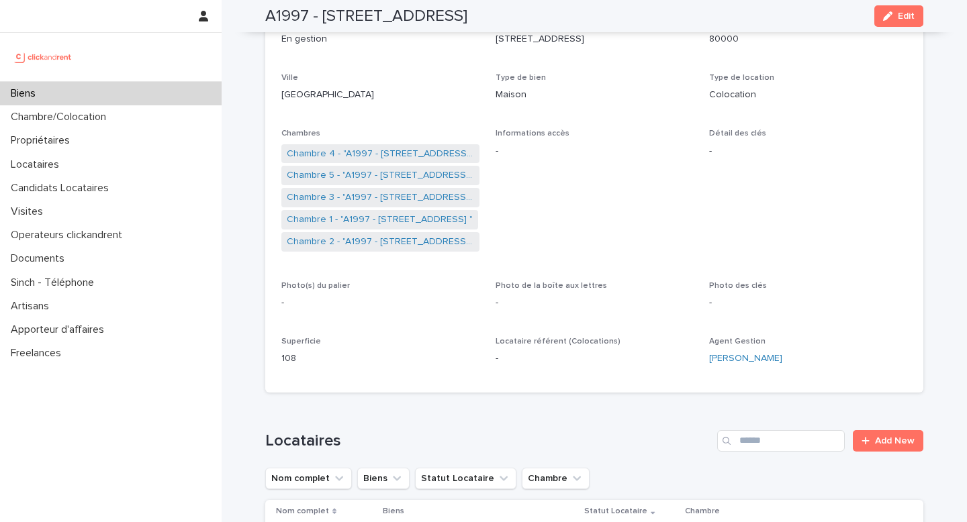
scroll to position [181, 0]
click at [391, 220] on link "Chambre 1 - "A1997 - [STREET_ADDRESS] "" at bounding box center [380, 220] width 186 height 14
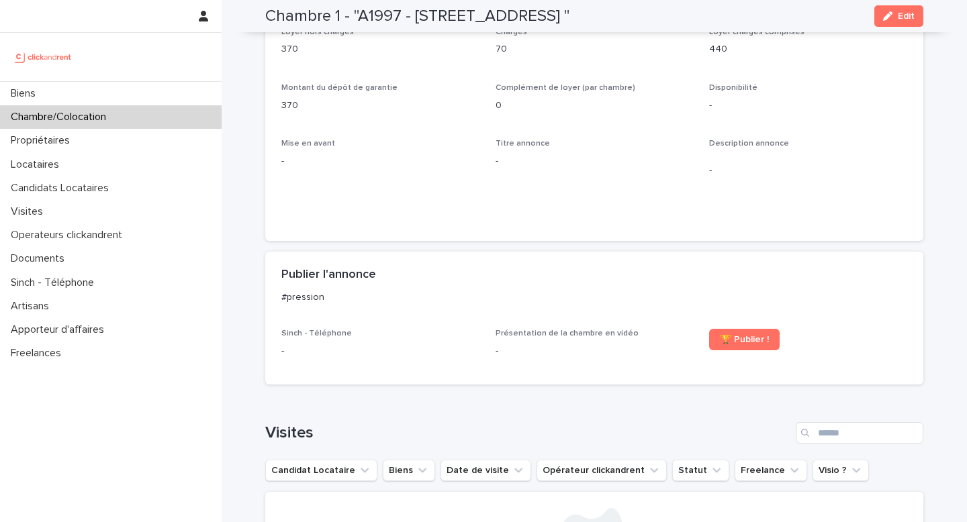
scroll to position [324, 0]
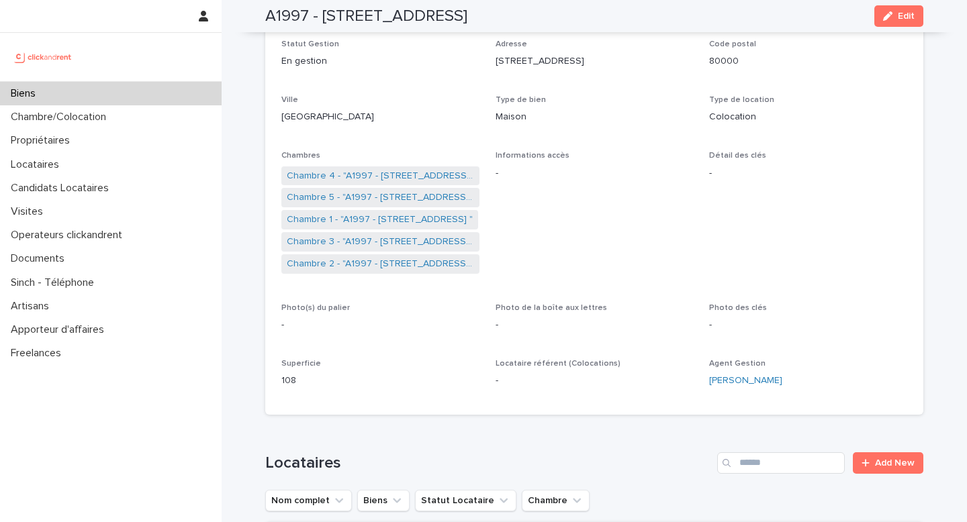
scroll to position [162, 0]
click at [379, 264] on link "Chambre 2 - "A1997 - [STREET_ADDRESS] "" at bounding box center [380, 262] width 187 height 14
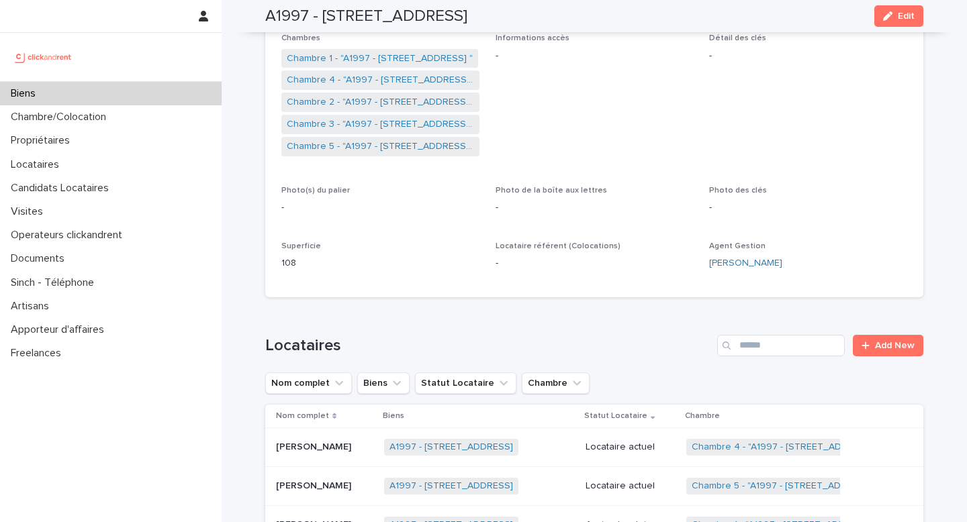
scroll to position [242, 0]
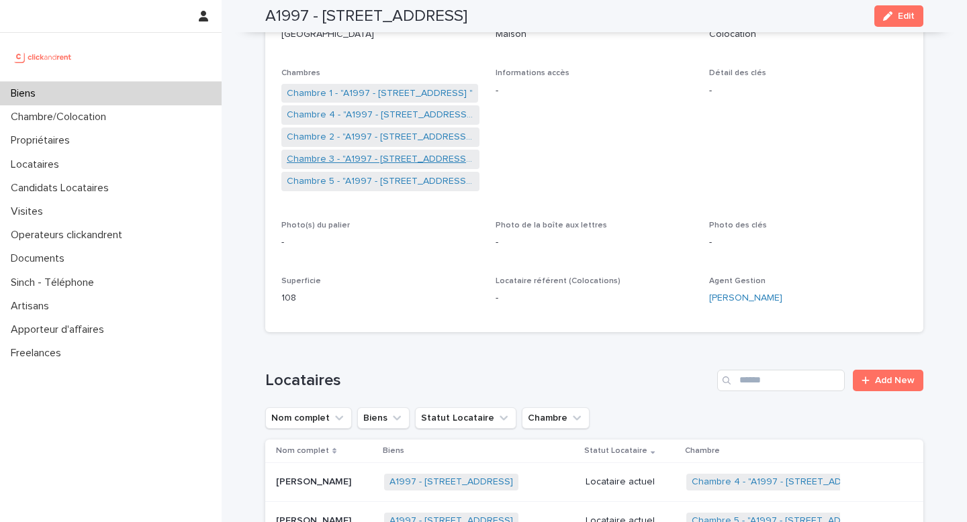
click at [394, 162] on link "Chambre 3 - "A1997 - [STREET_ADDRESS] "" at bounding box center [380, 159] width 187 height 14
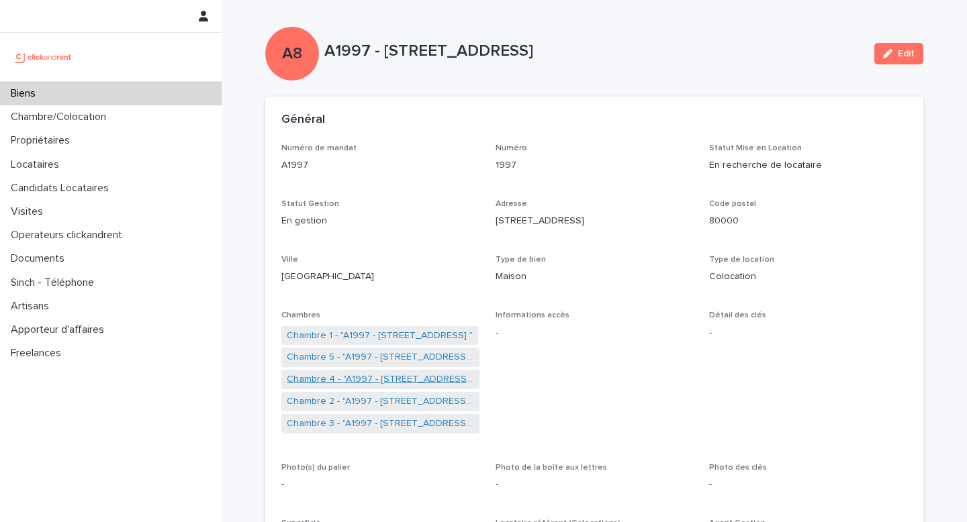
click at [357, 382] on link "Chambre 4 - "A1997 - [STREET_ADDRESS] "" at bounding box center [380, 380] width 187 height 14
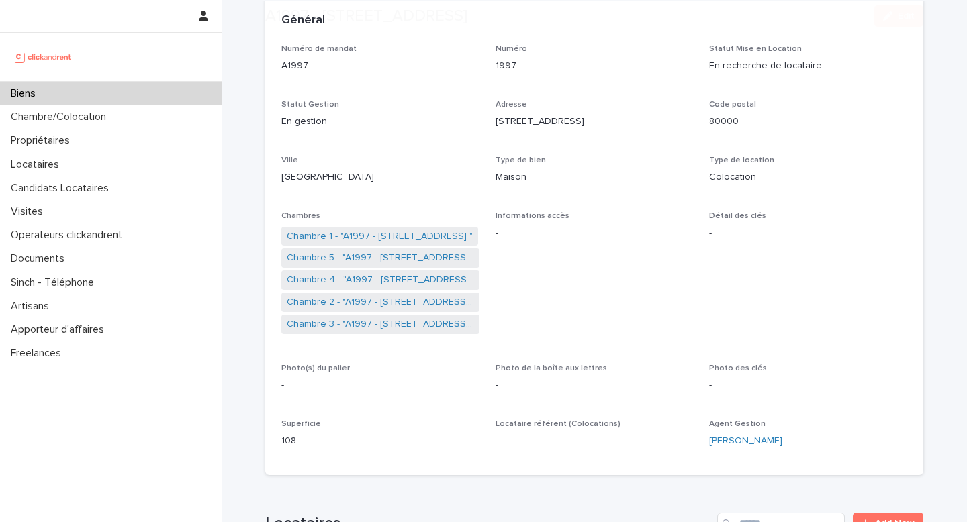
scroll to position [143, 0]
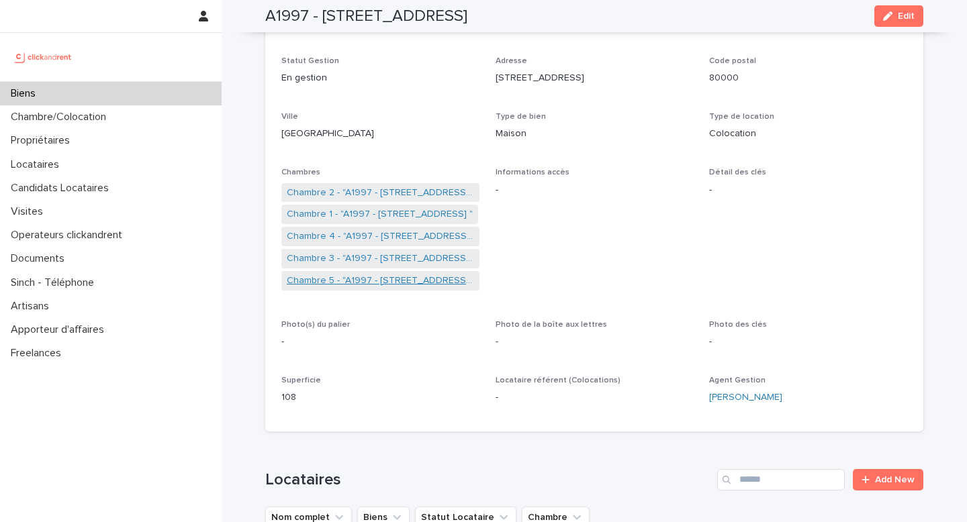
click at [340, 278] on link "Chambre 5 - "A1997 - [STREET_ADDRESS] "" at bounding box center [380, 281] width 187 height 14
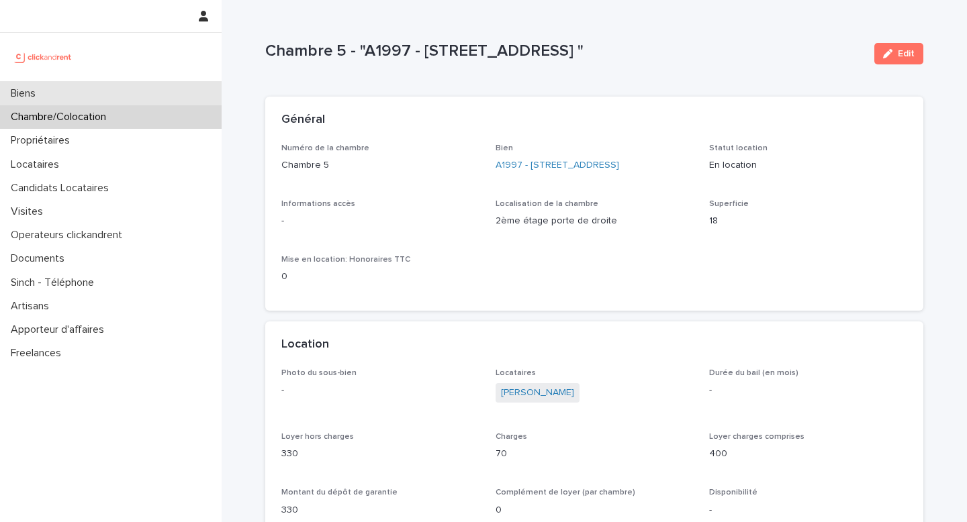
click at [125, 83] on div "Biens" at bounding box center [111, 93] width 222 height 23
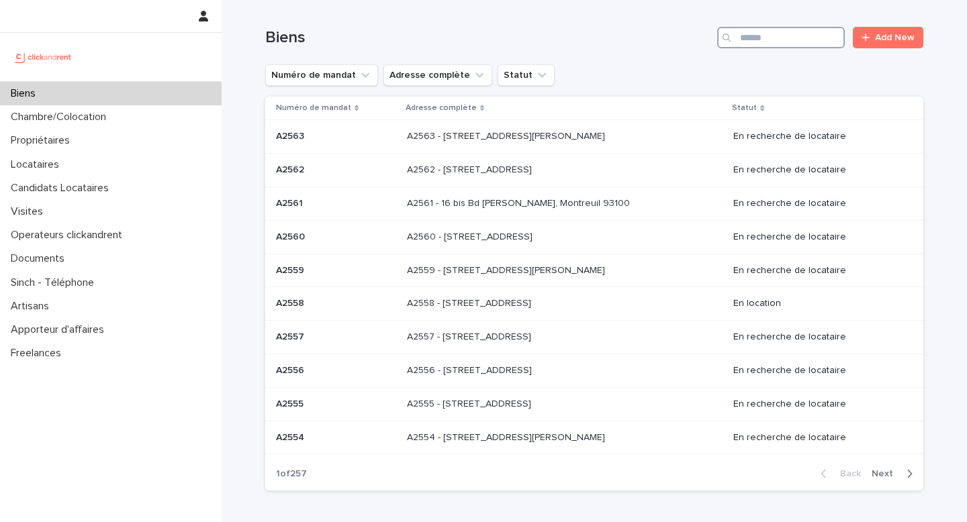
click at [760, 31] on input "Search" at bounding box center [781, 37] width 128 height 21
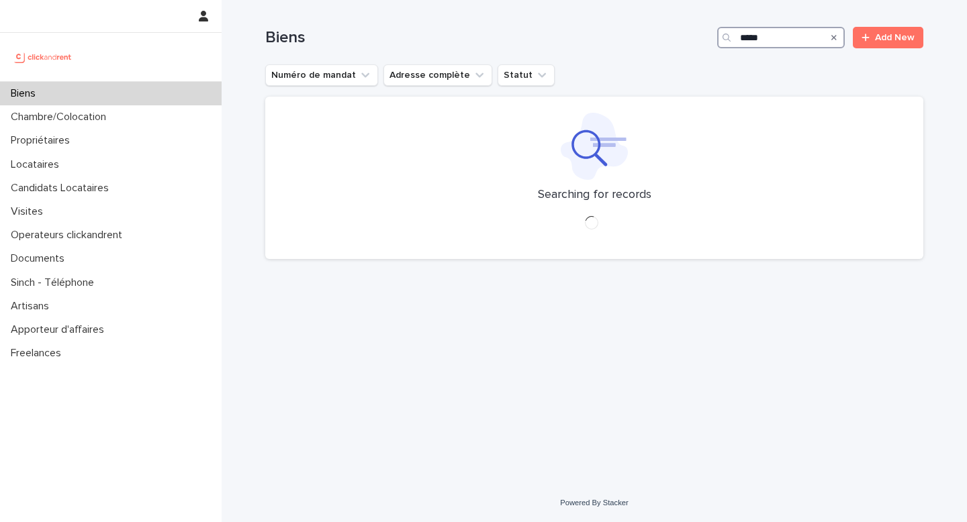
type input "*****"
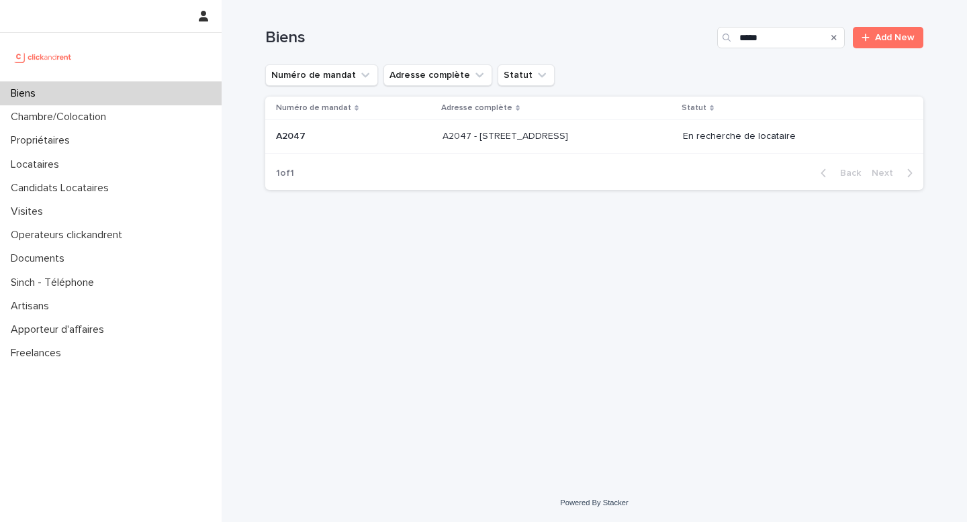
click at [571, 142] on p "A2047 - [STREET_ADDRESS]" at bounding box center [506, 135] width 128 height 14
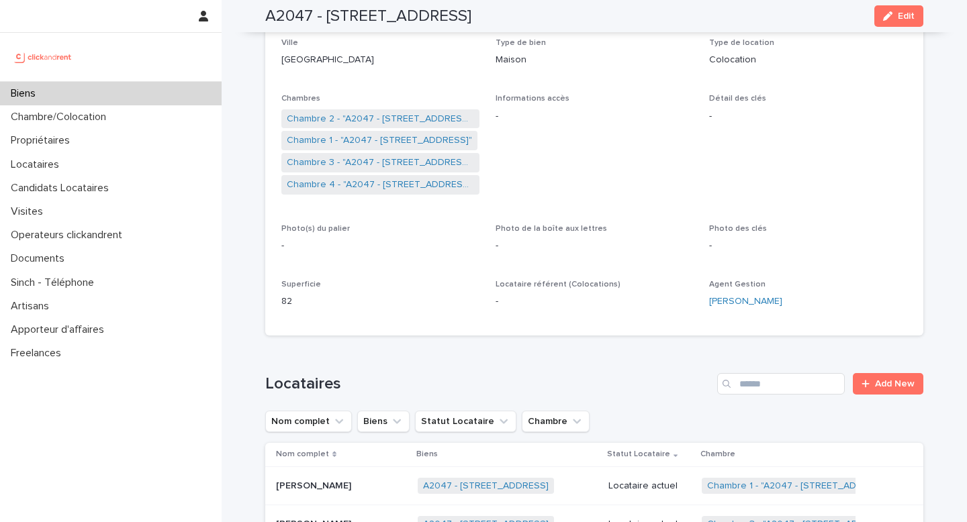
scroll to position [221, 0]
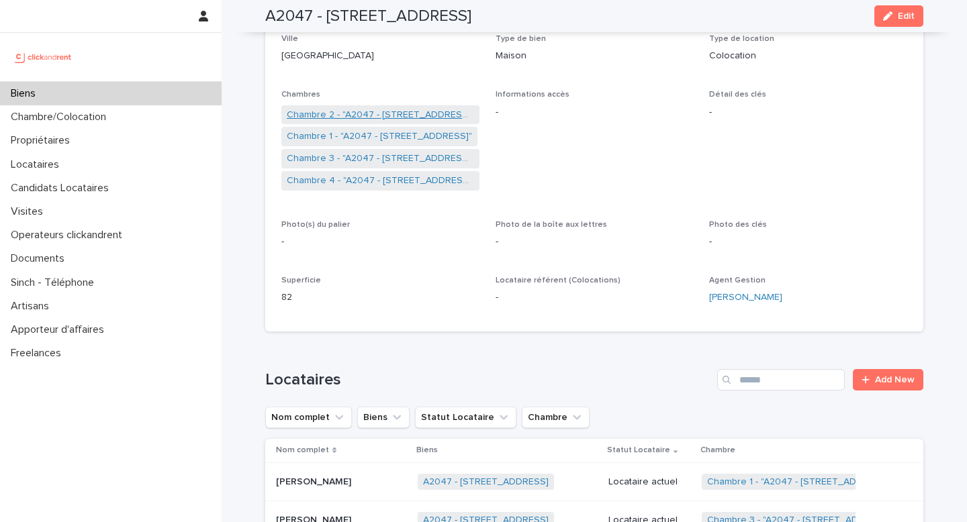
click at [426, 117] on link "Chambre 2 - "A2047 - [STREET_ADDRESS]"" at bounding box center [380, 115] width 187 height 14
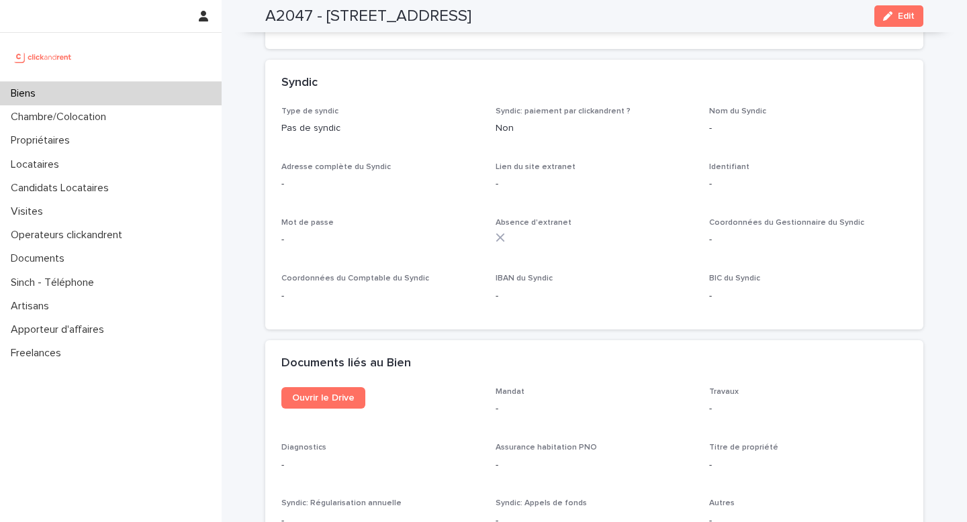
scroll to position [4148, 0]
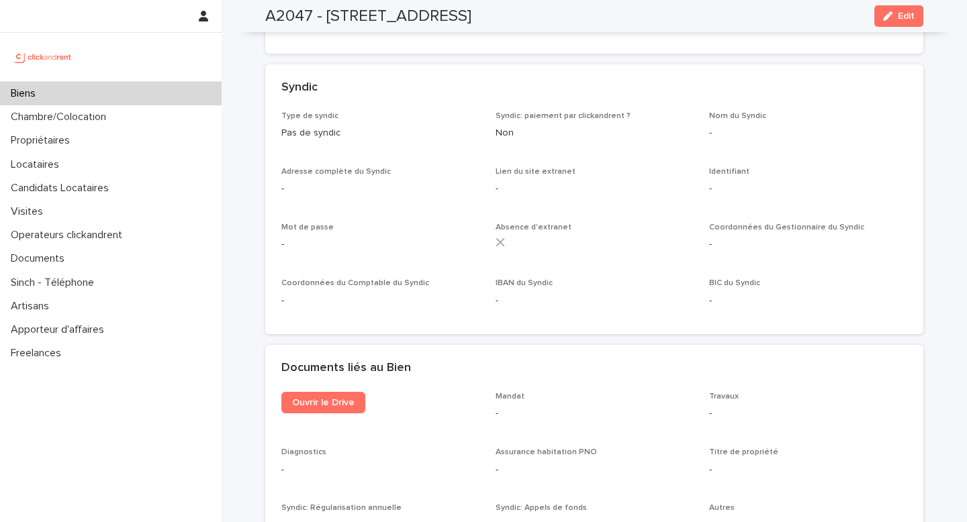
click at [168, 92] on div "Biens" at bounding box center [111, 93] width 222 height 23
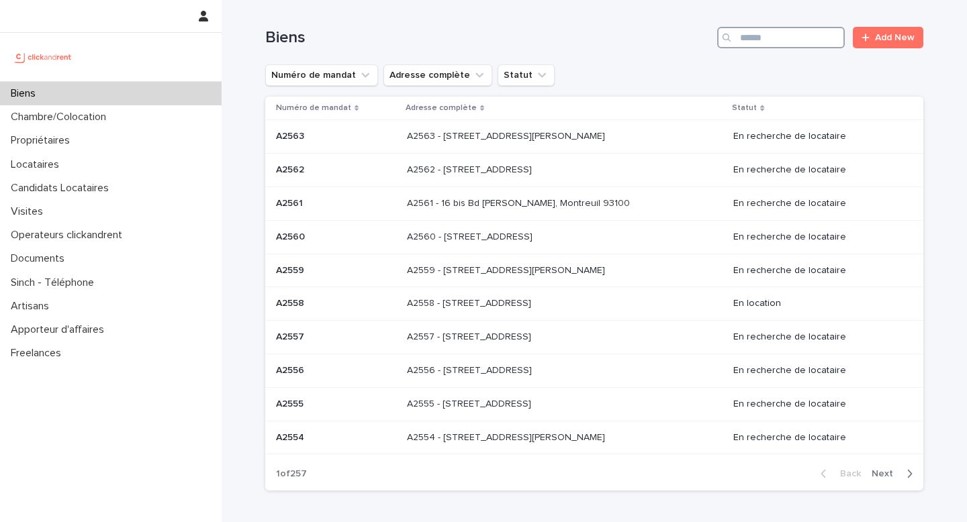
click at [769, 32] on input "Search" at bounding box center [781, 37] width 128 height 21
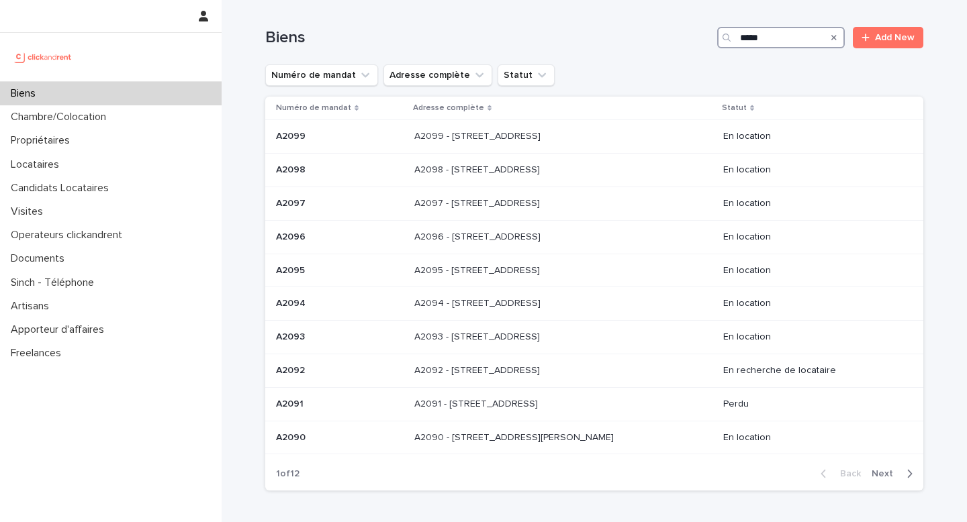
type input "*****"
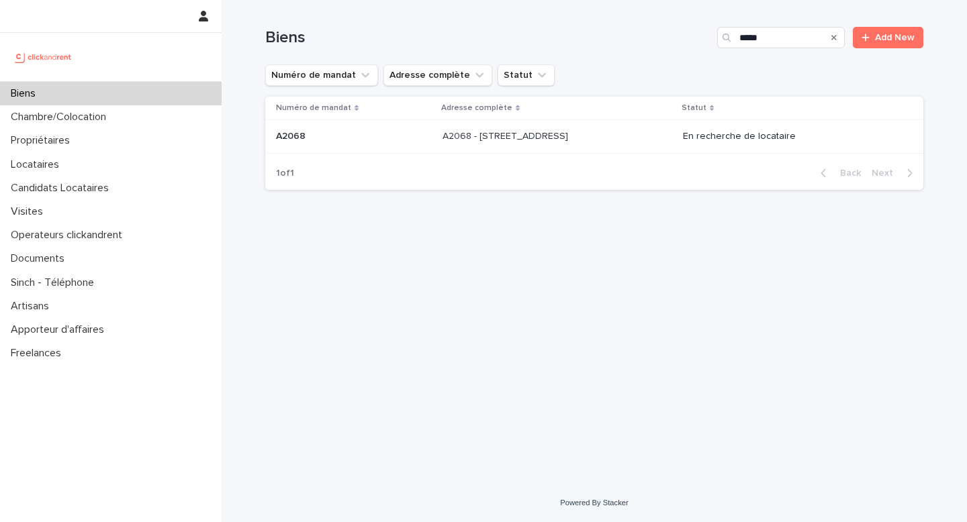
click at [598, 136] on p at bounding box center [554, 136] width 224 height 11
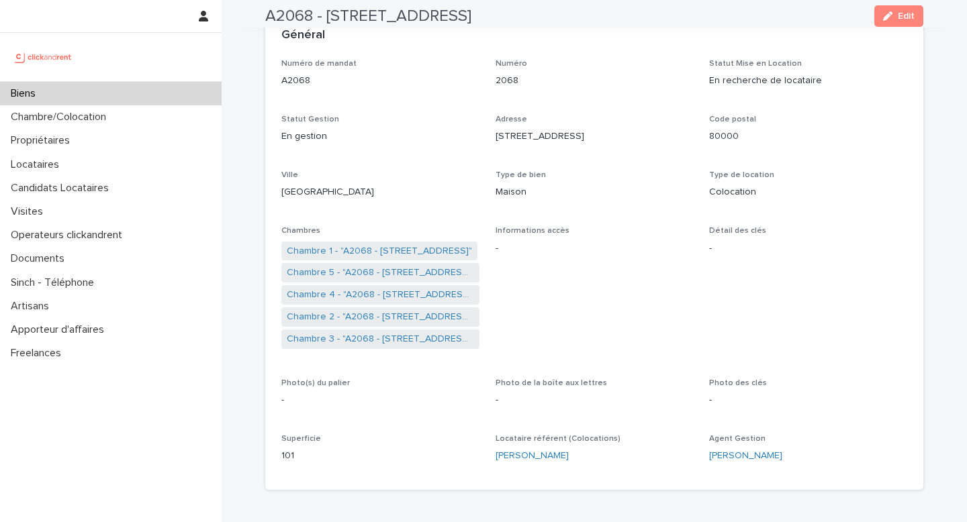
scroll to position [87, 0]
click at [365, 268] on link "Chambre 5 - "A2068 - [STREET_ADDRESS]"" at bounding box center [380, 271] width 187 height 14
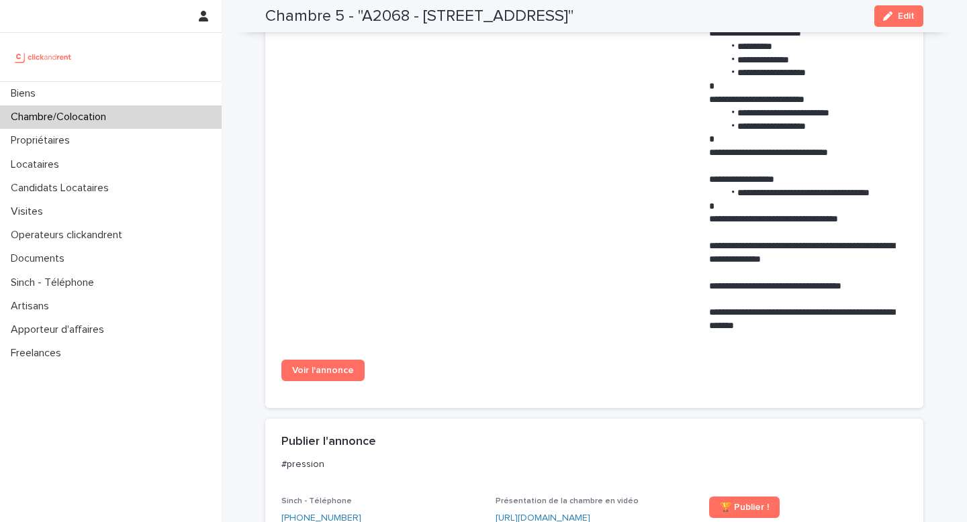
scroll to position [741, 0]
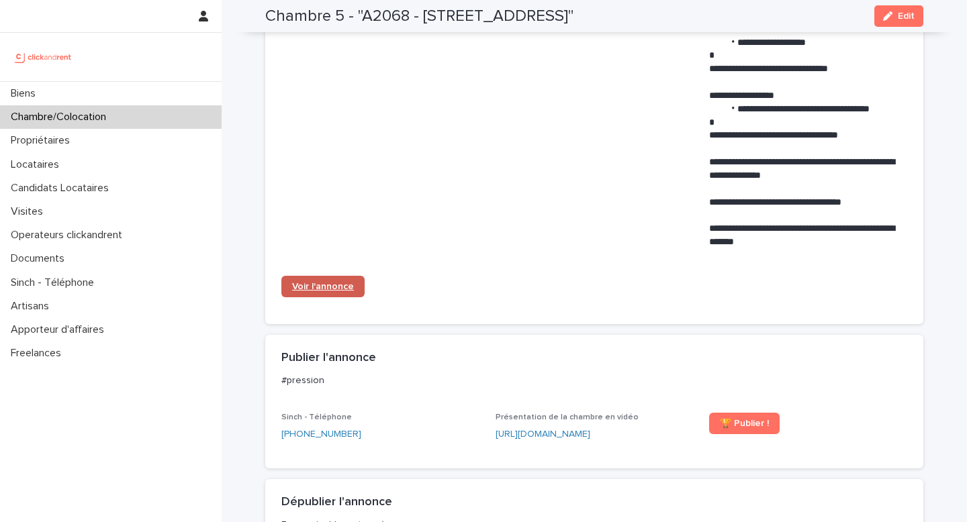
click at [338, 287] on span "Voir l'annonce" at bounding box center [323, 286] width 62 height 9
